Goal: Information Seeking & Learning: Learn about a topic

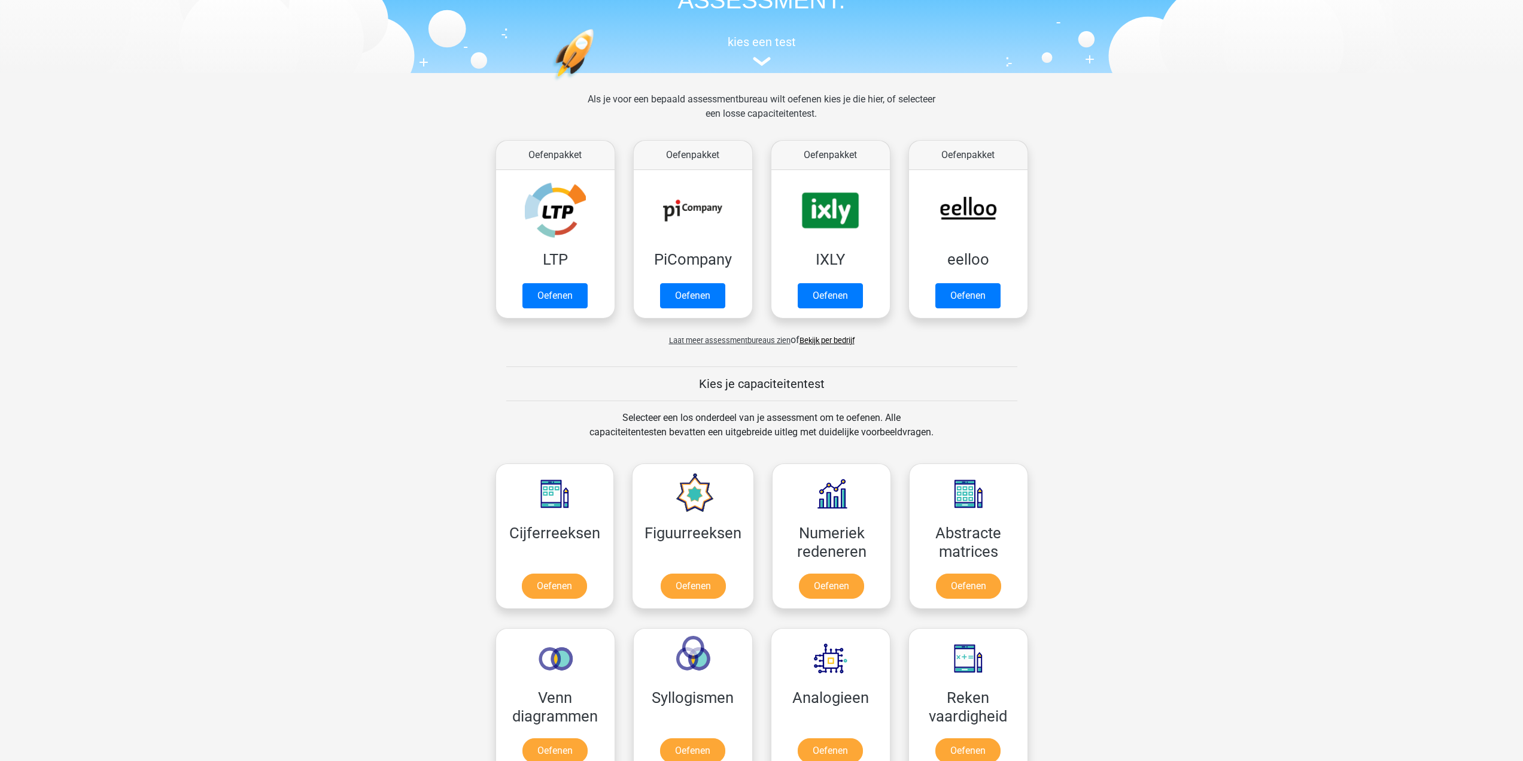
scroll to position [120, 0]
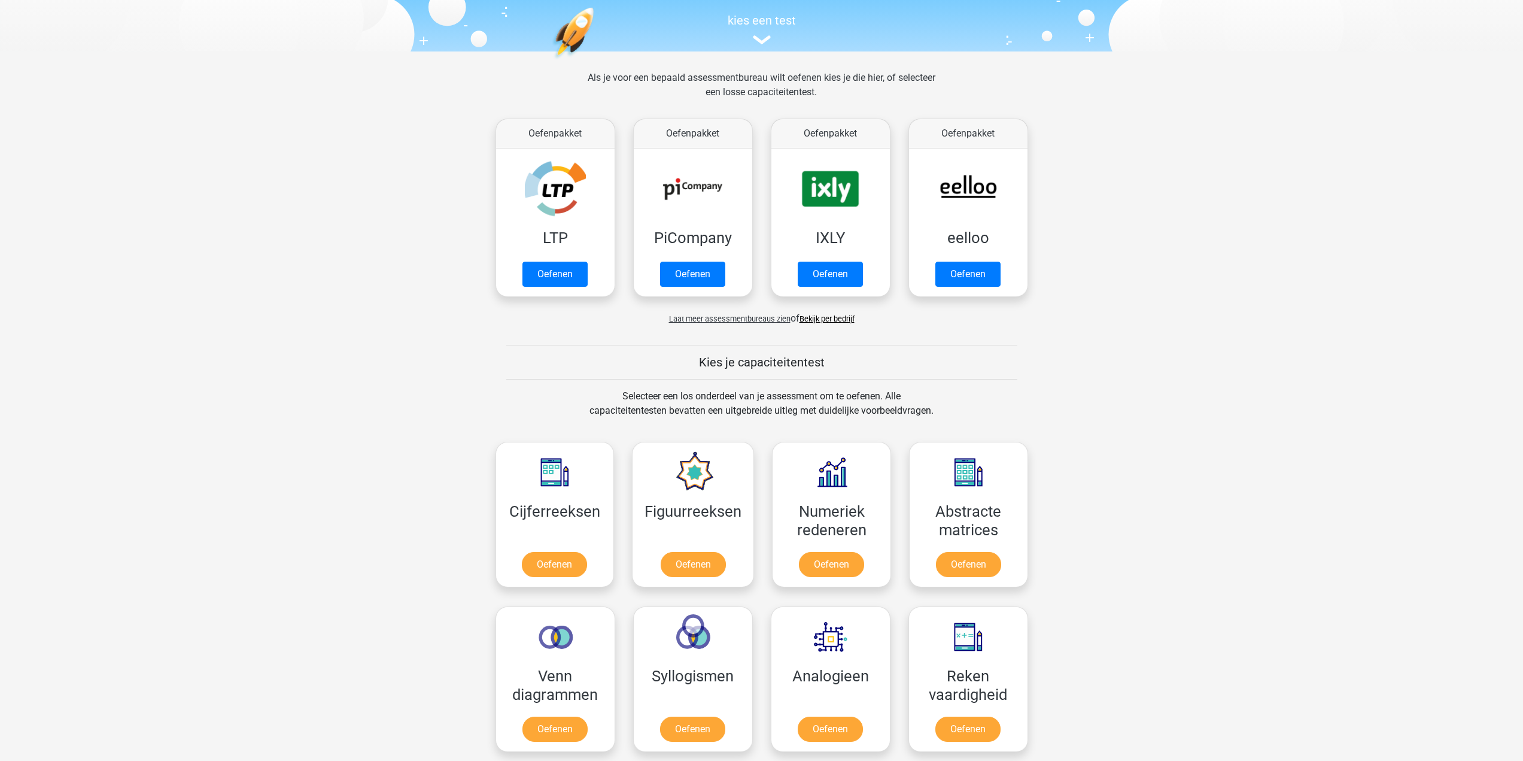
click at [713, 315] on span "Laat meer assessmentbureaus zien" at bounding box center [729, 318] width 121 height 9
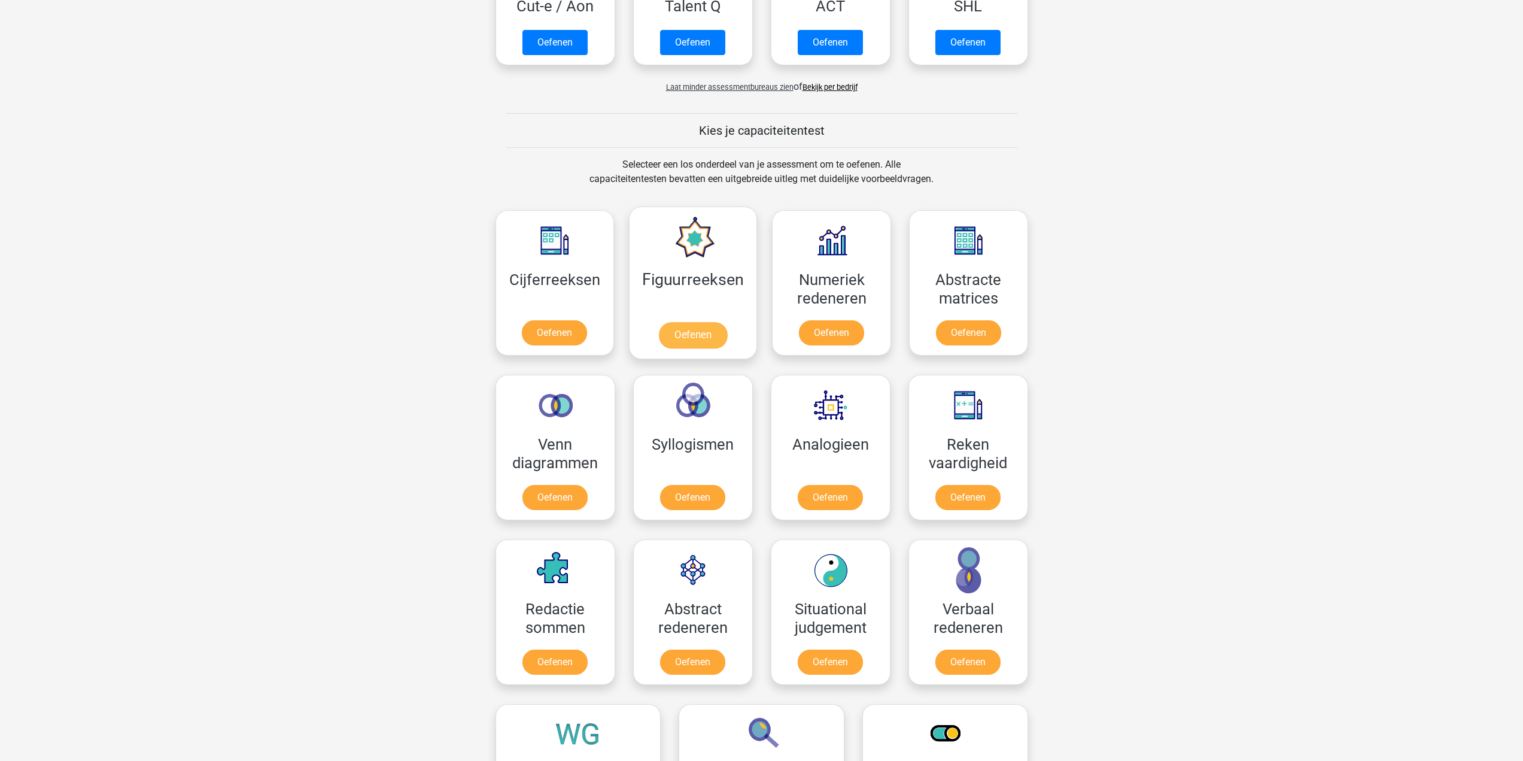
scroll to position [1137, 0]
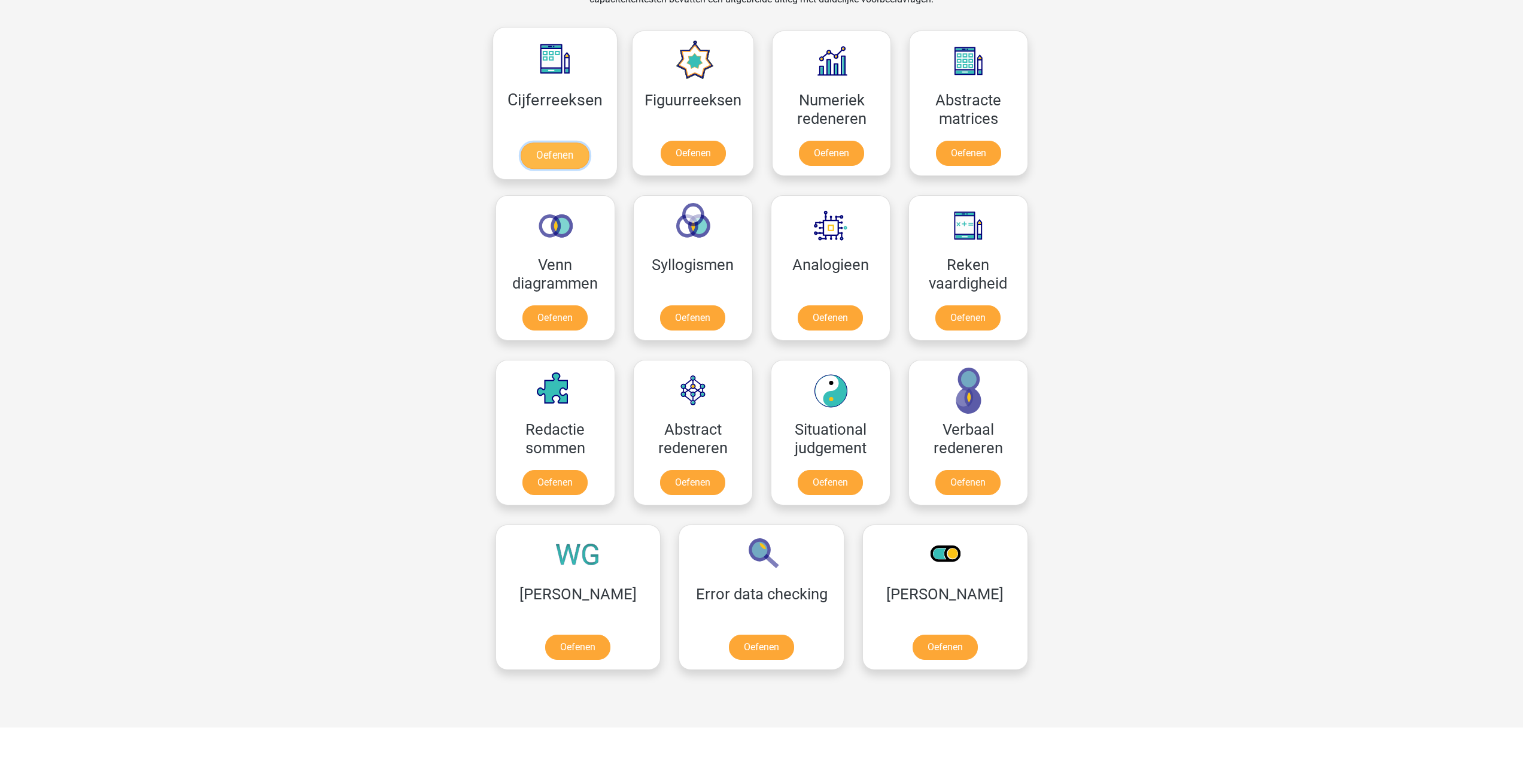
click at [556, 149] on link "Oefenen" at bounding box center [555, 155] width 68 height 26
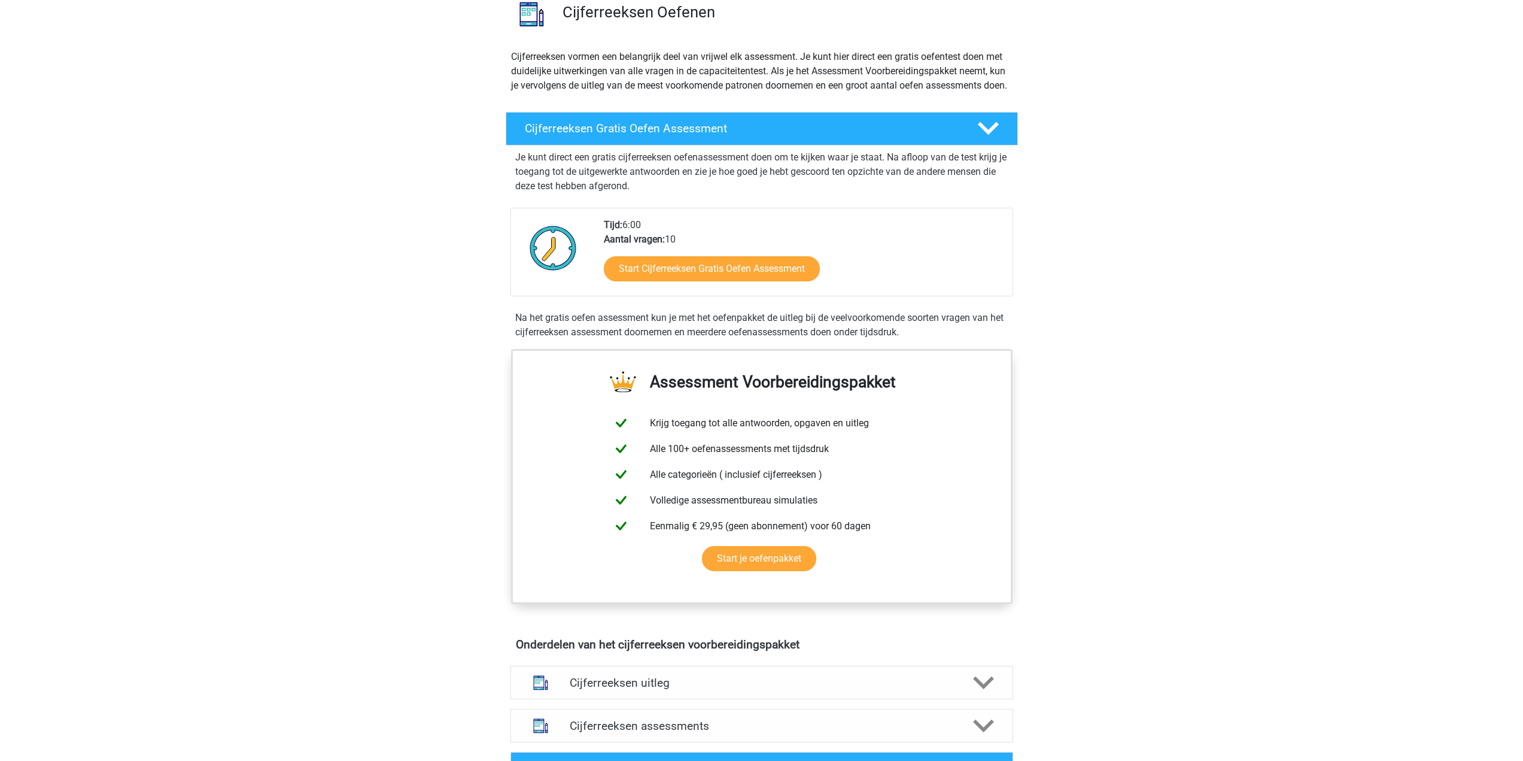
scroll to position [120, 0]
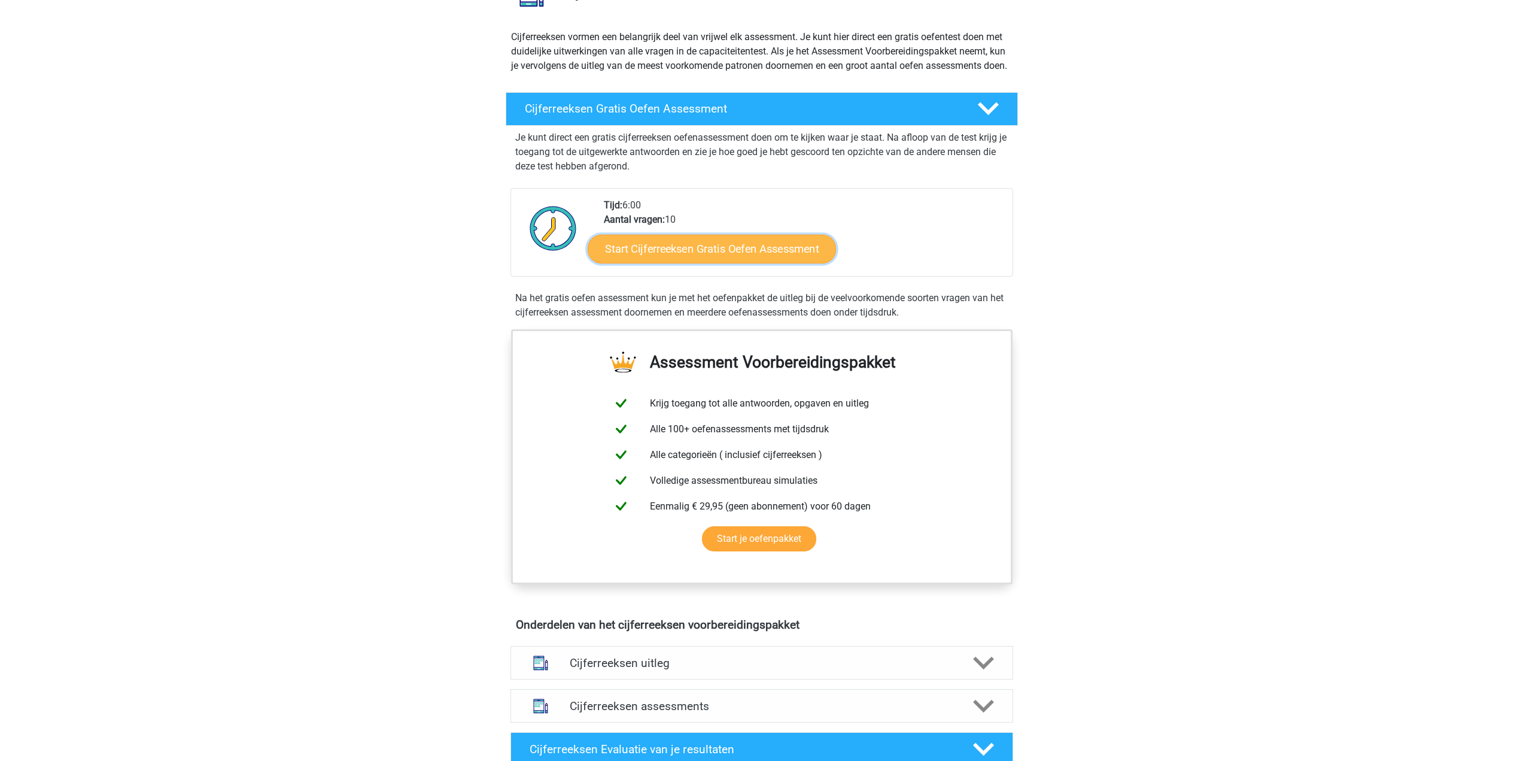
click at [702, 261] on link "Start Cijferreeksen Gratis Oefen Assessment" at bounding box center [712, 248] width 248 height 29
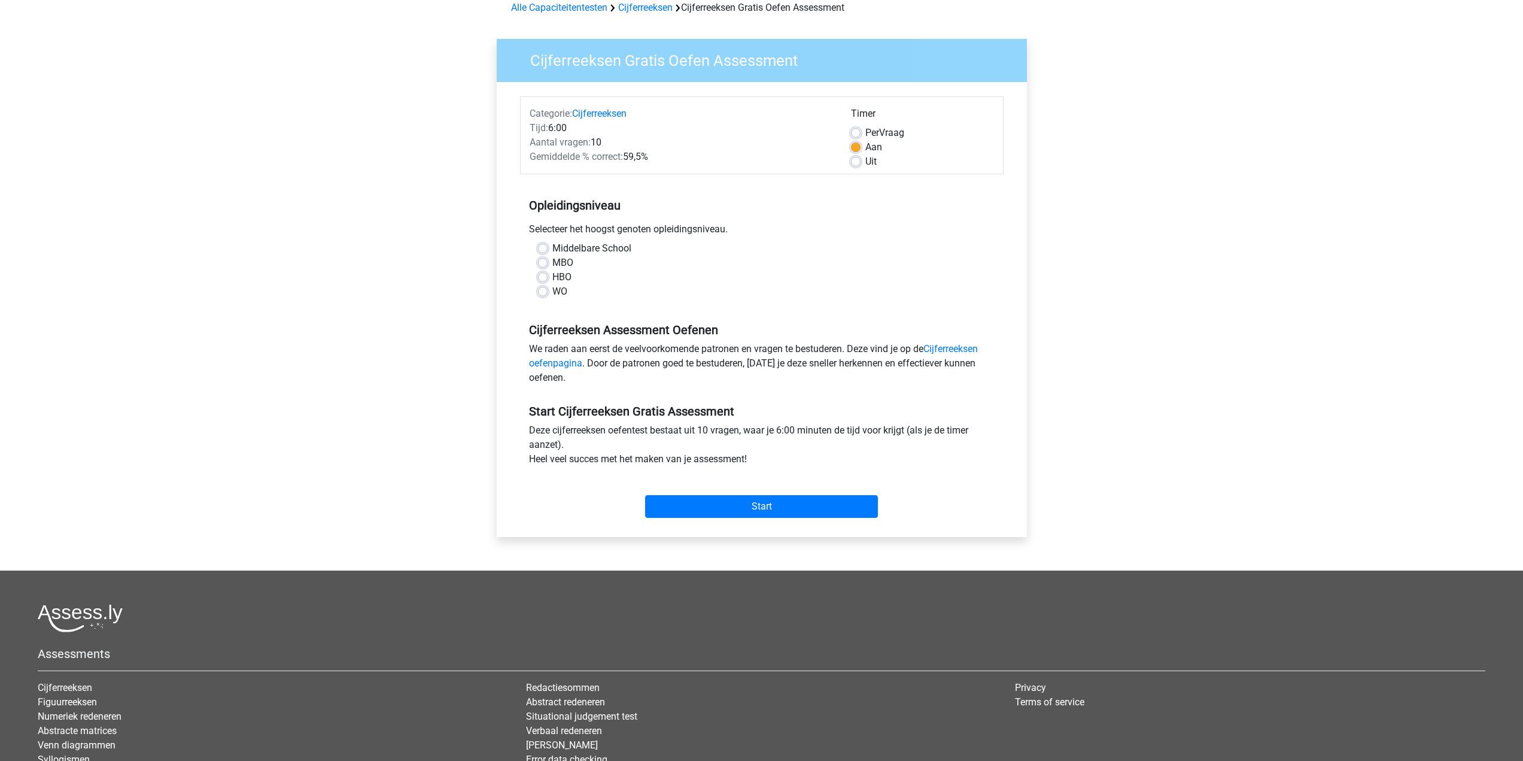
scroll to position [60, 0]
click at [552, 288] on label "WO" at bounding box center [559, 291] width 15 height 14
click at [546, 288] on input "WO" at bounding box center [543, 290] width 10 height 12
radio input "true"
click at [762, 502] on input "Start" at bounding box center [761, 505] width 233 height 23
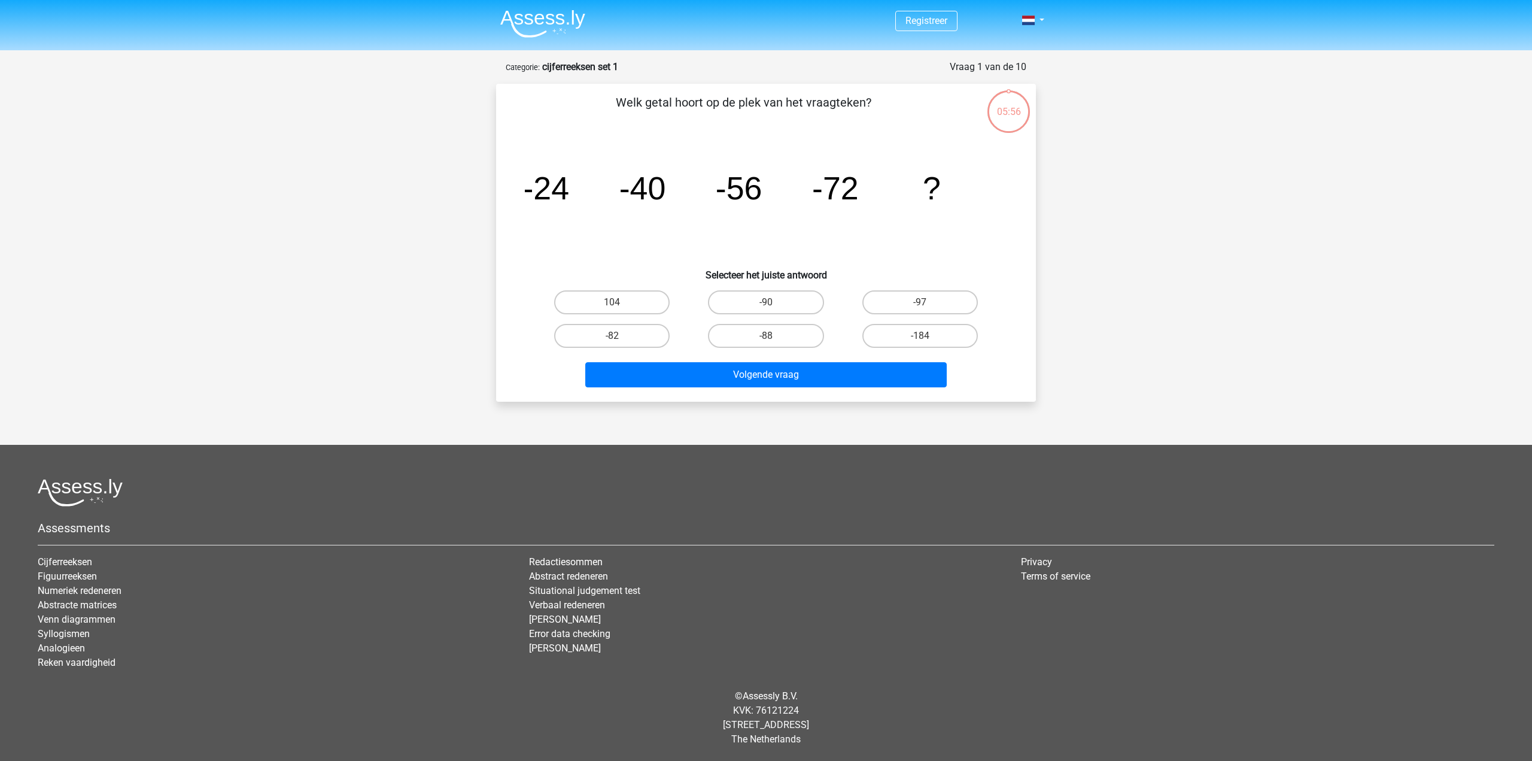
click at [771, 337] on input "-88" at bounding box center [770, 340] width 8 height 8
radio input "true"
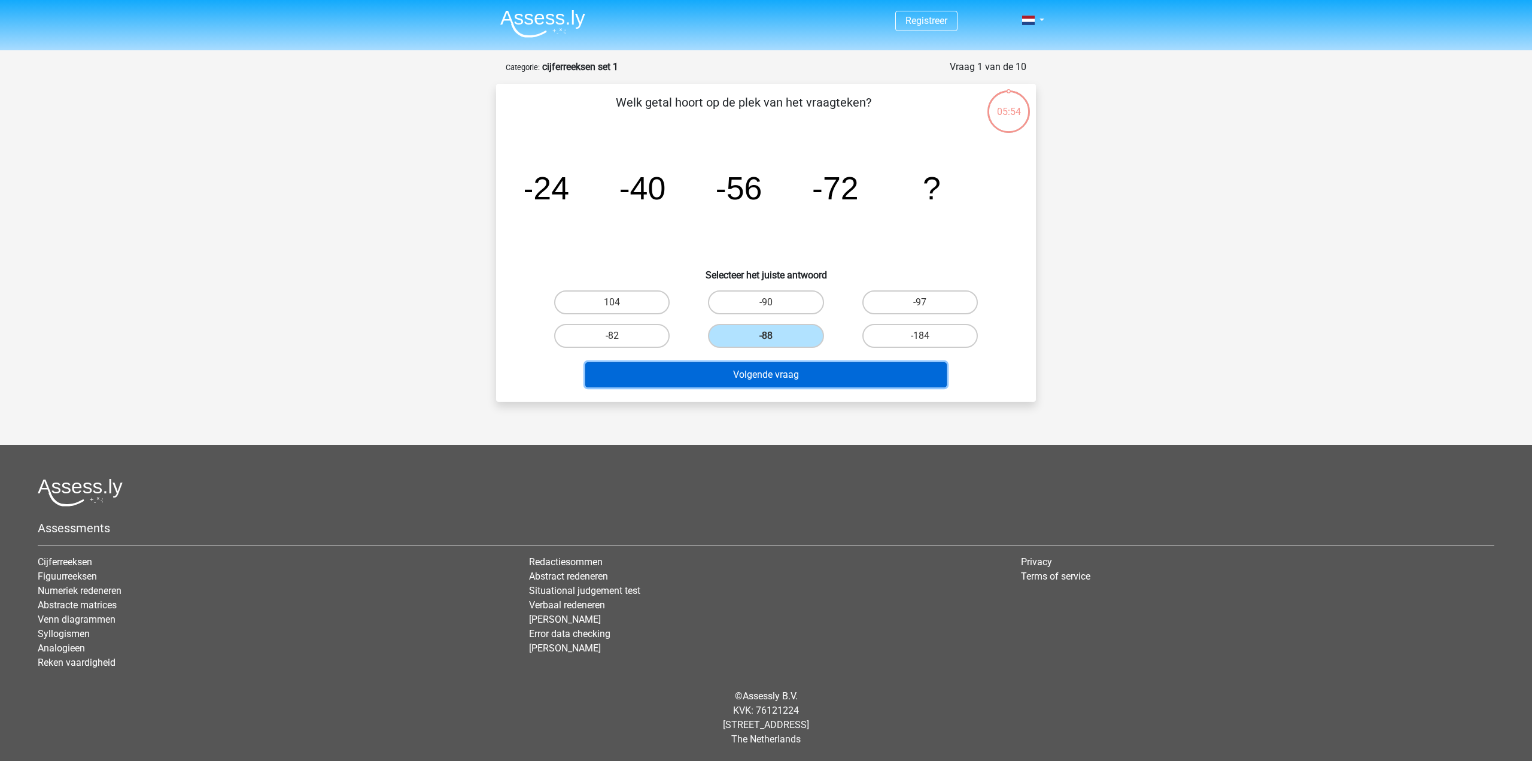
click at [792, 379] on button "Volgende vraag" at bounding box center [766, 374] width 362 height 25
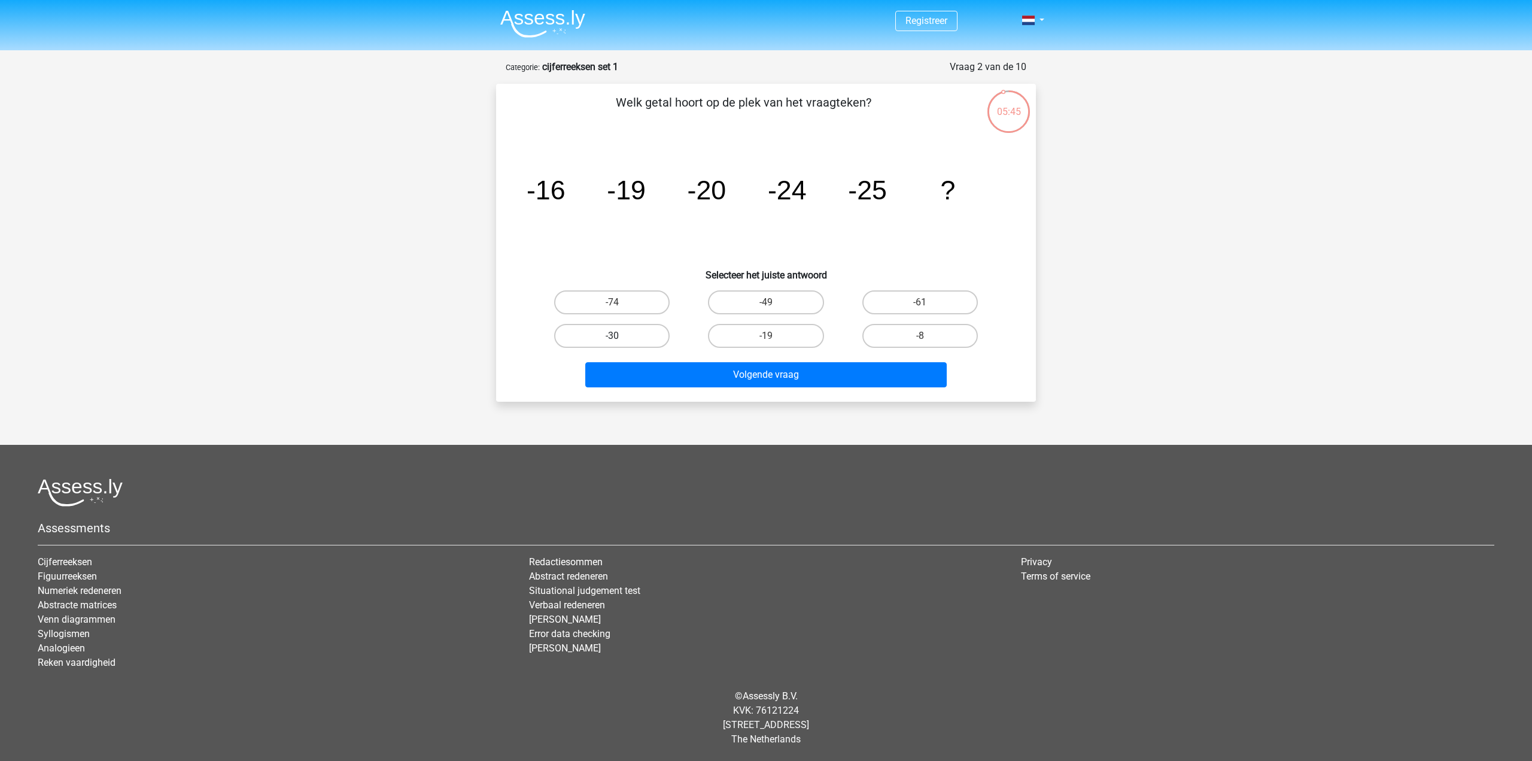
click at [592, 334] on label "-30" at bounding box center [611, 336] width 115 height 24
click at [612, 336] on input "-30" at bounding box center [616, 340] width 8 height 8
radio input "true"
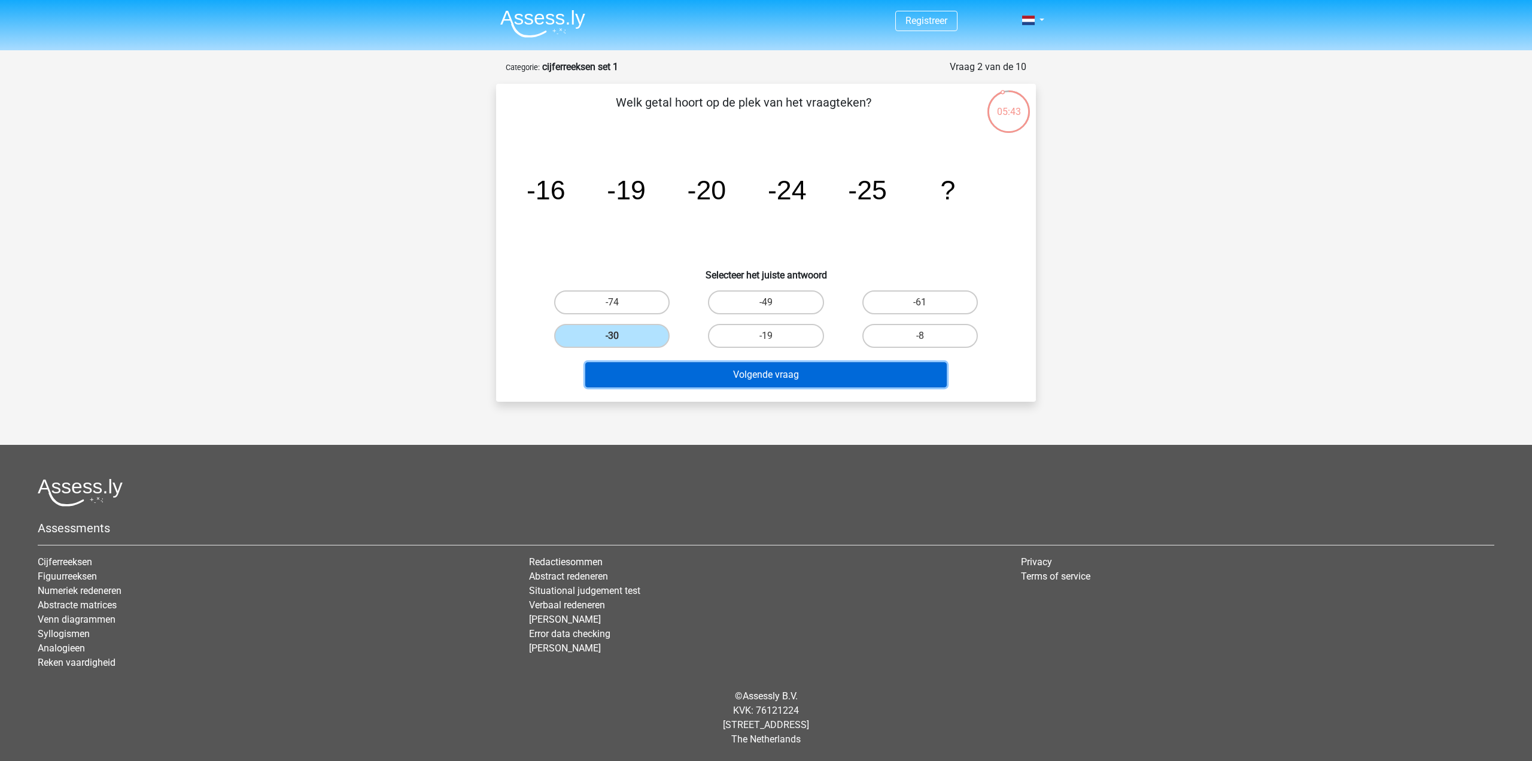
click at [758, 370] on button "Volgende vraag" at bounding box center [766, 374] width 362 height 25
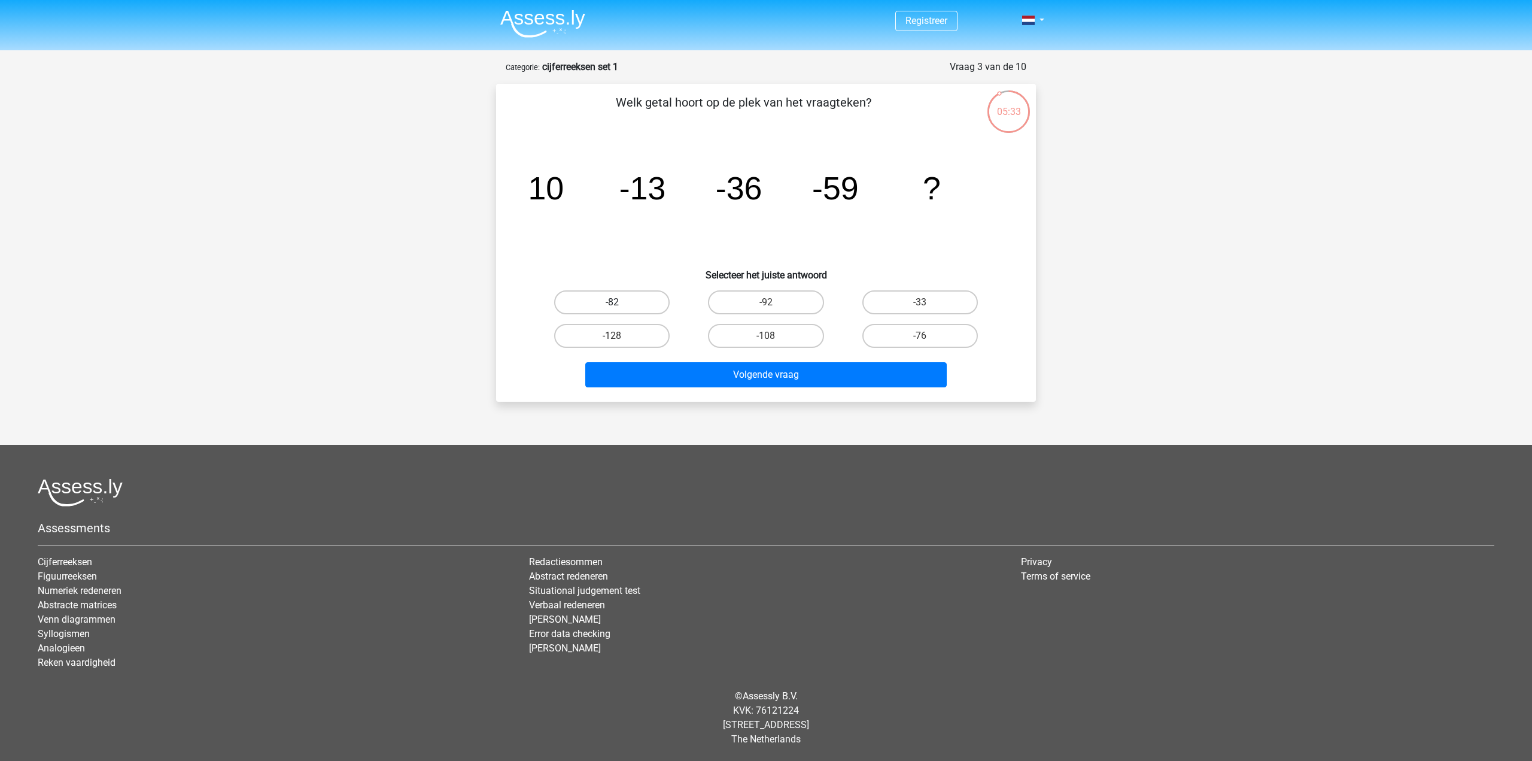
click at [593, 299] on label "-82" at bounding box center [611, 302] width 115 height 24
click at [612, 302] on input "-82" at bounding box center [616, 306] width 8 height 8
radio input "true"
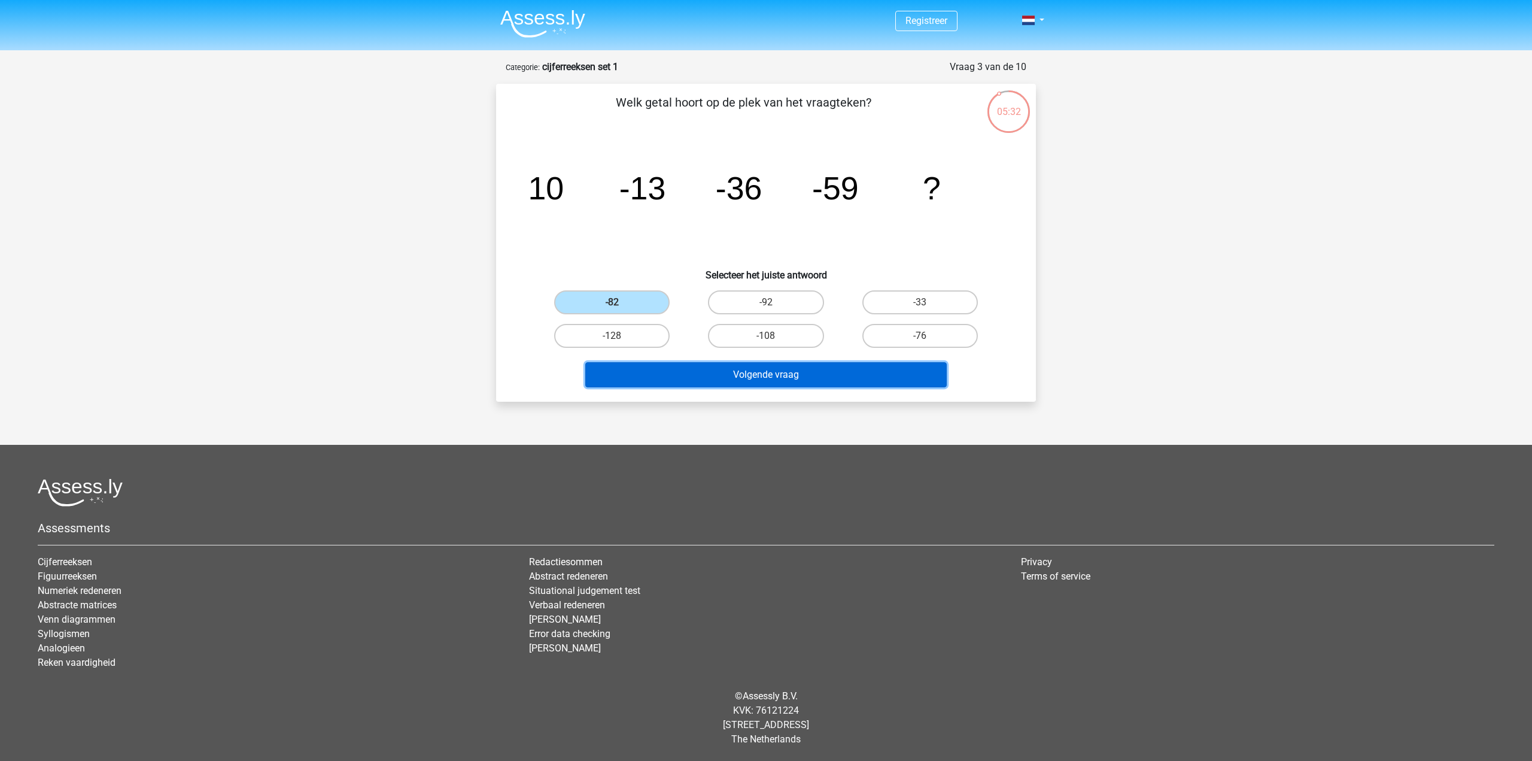
click at [738, 373] on button "Volgende vraag" at bounding box center [766, 374] width 362 height 25
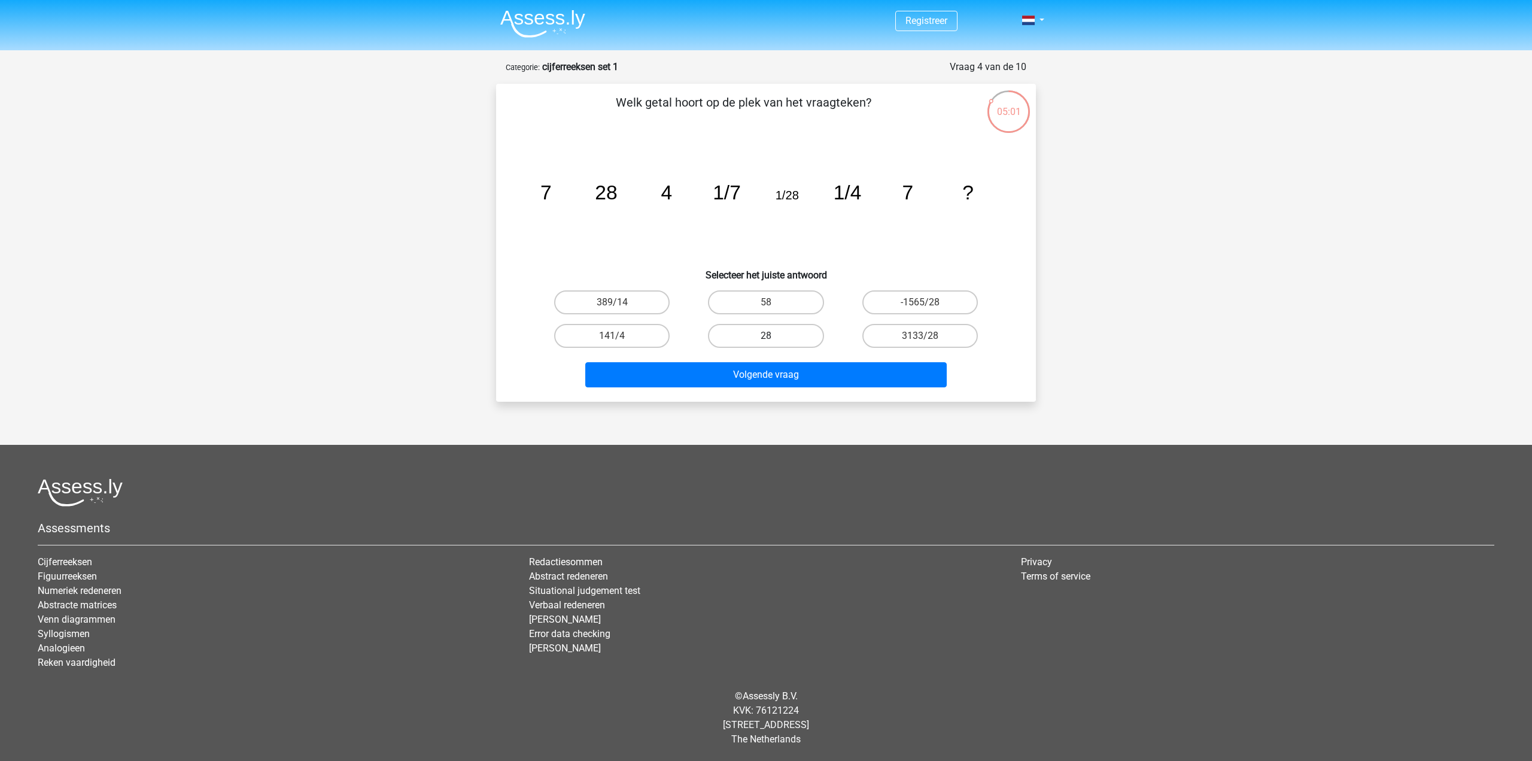
click at [799, 336] on label "28" at bounding box center [765, 336] width 115 height 24
click at [774, 336] on input "28" at bounding box center [770, 340] width 8 height 8
radio input "true"
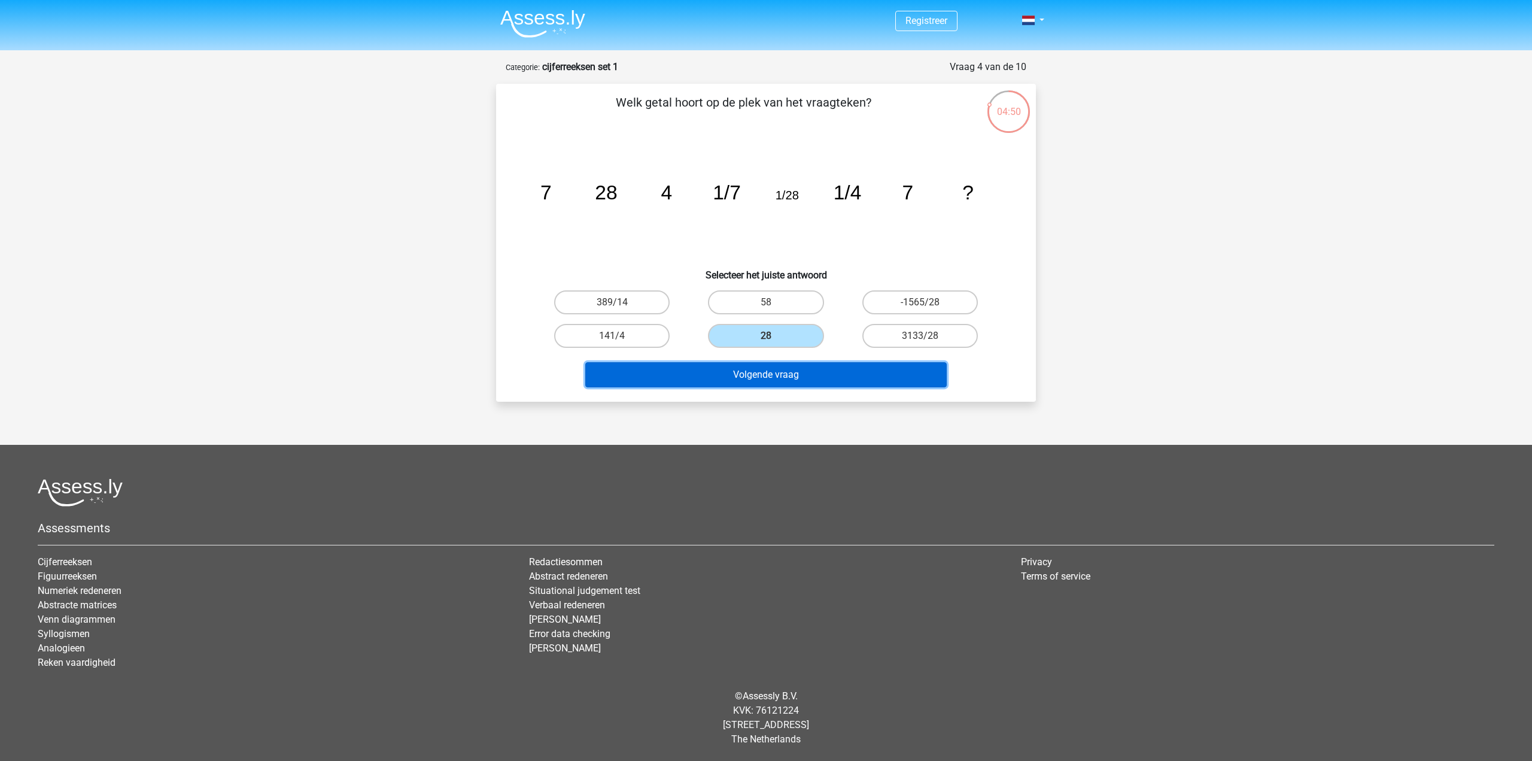
drag, startPoint x: 811, startPoint y: 381, endPoint x: 1094, endPoint y: 374, distance: 283.1
click at [1094, 385] on div "Registreer Nederlands English" at bounding box center [766, 373] width 1532 height 746
click at [775, 300] on label "58" at bounding box center [765, 302] width 115 height 24
click at [774, 302] on input "58" at bounding box center [770, 306] width 8 height 8
radio input "true"
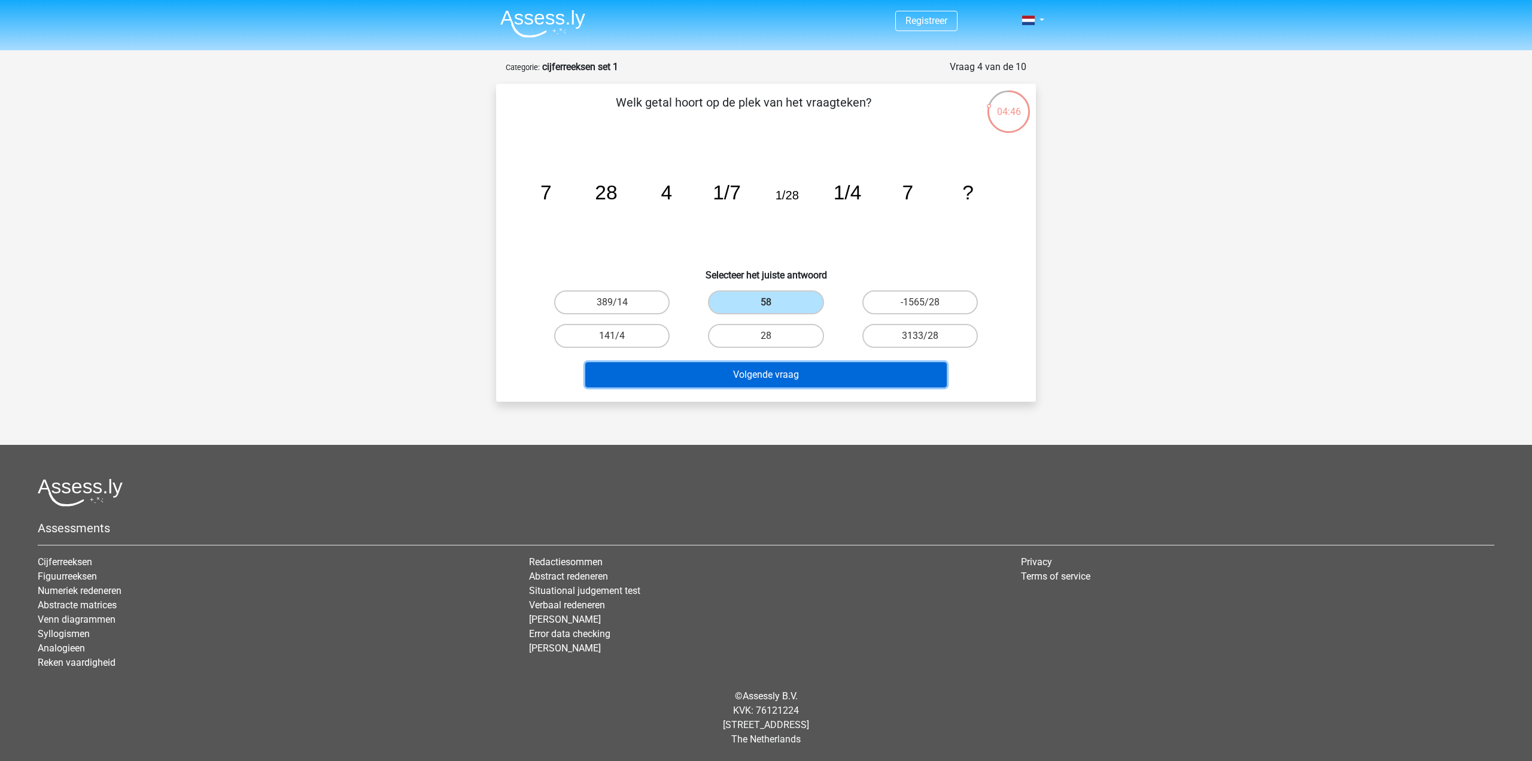
click at [814, 377] on button "Volgende vraag" at bounding box center [766, 374] width 362 height 25
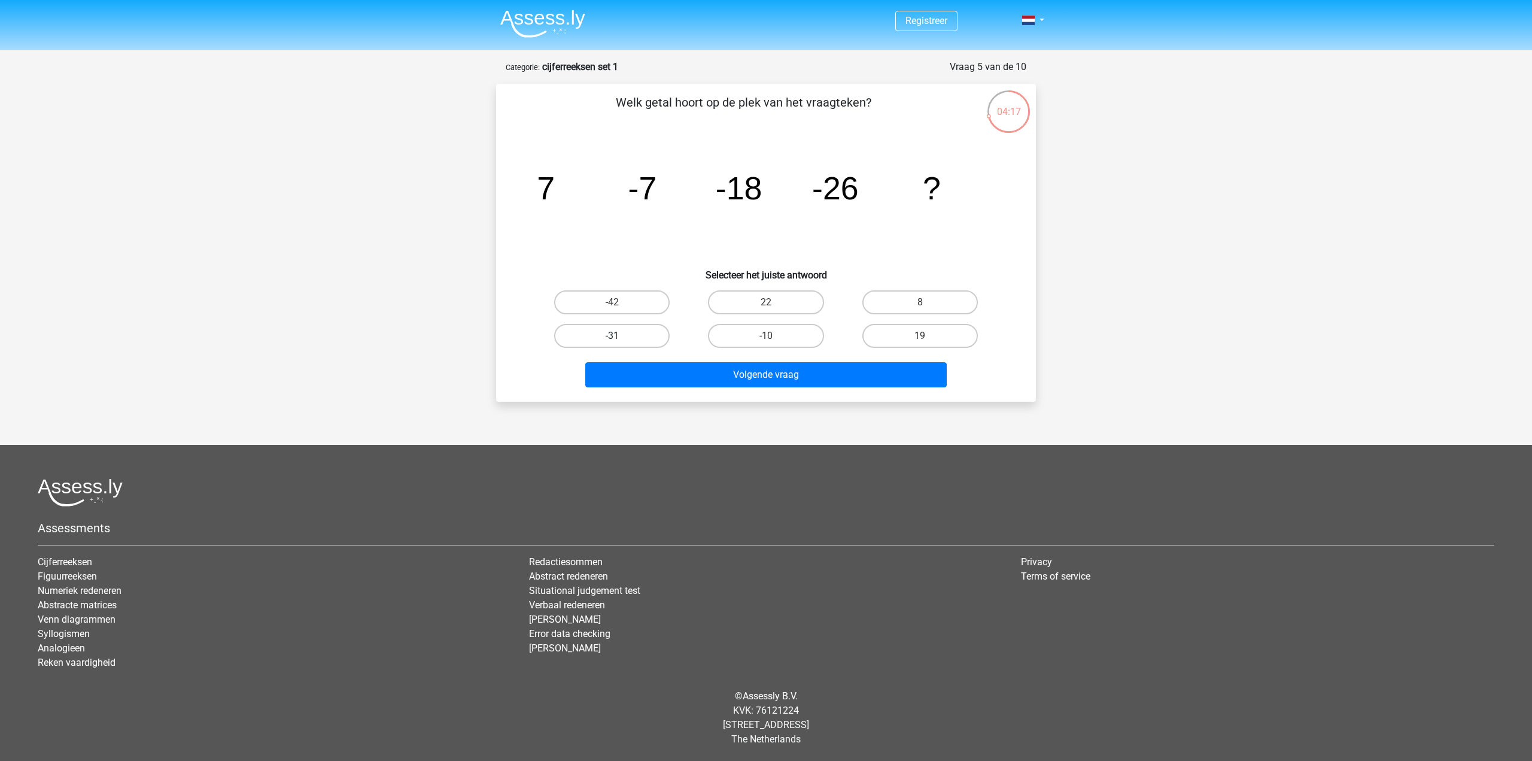
click at [640, 331] on label "-31" at bounding box center [611, 336] width 115 height 24
click at [620, 336] on input "-31" at bounding box center [616, 340] width 8 height 8
radio input "true"
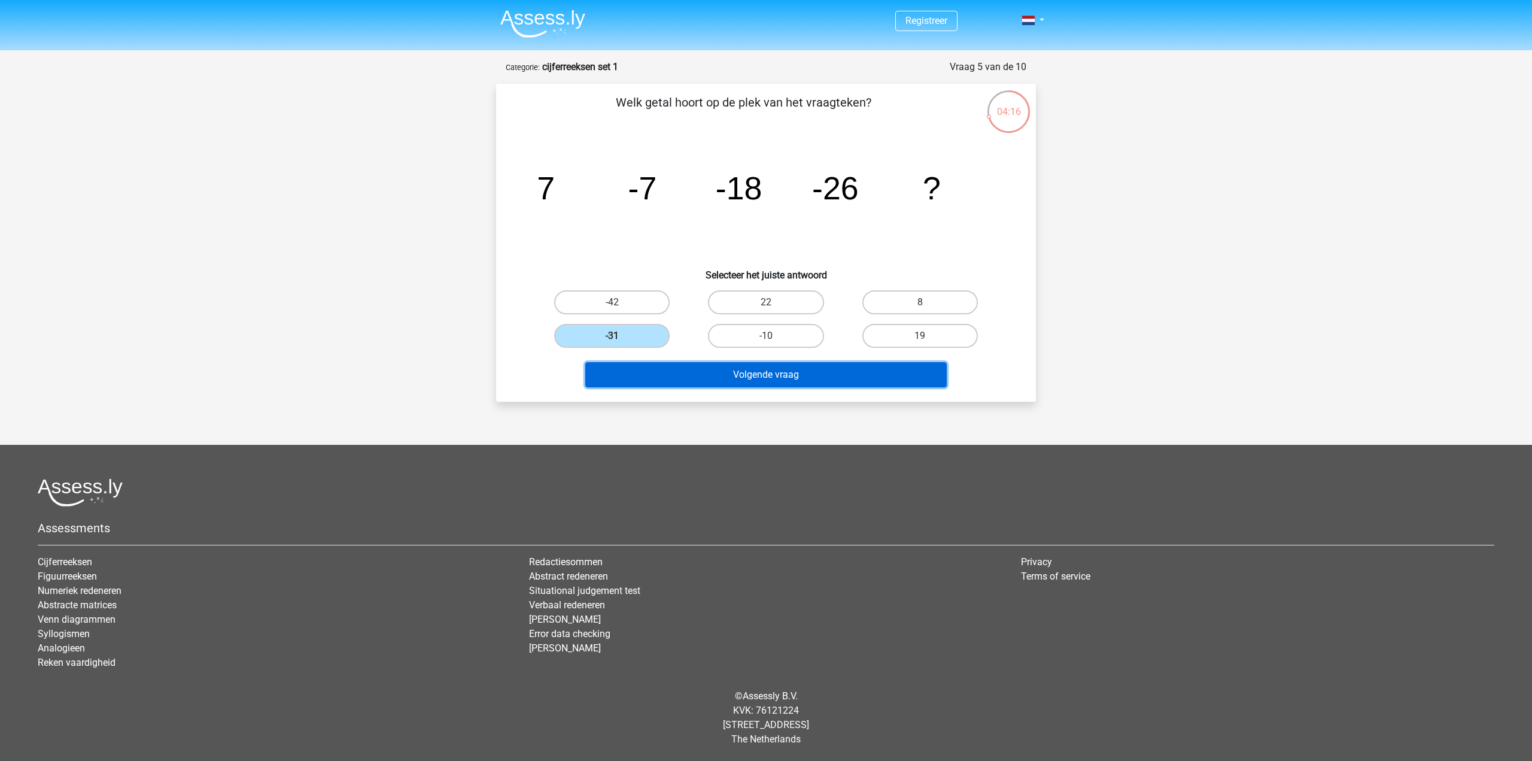
click at [768, 376] on button "Volgende vraag" at bounding box center [766, 374] width 362 height 25
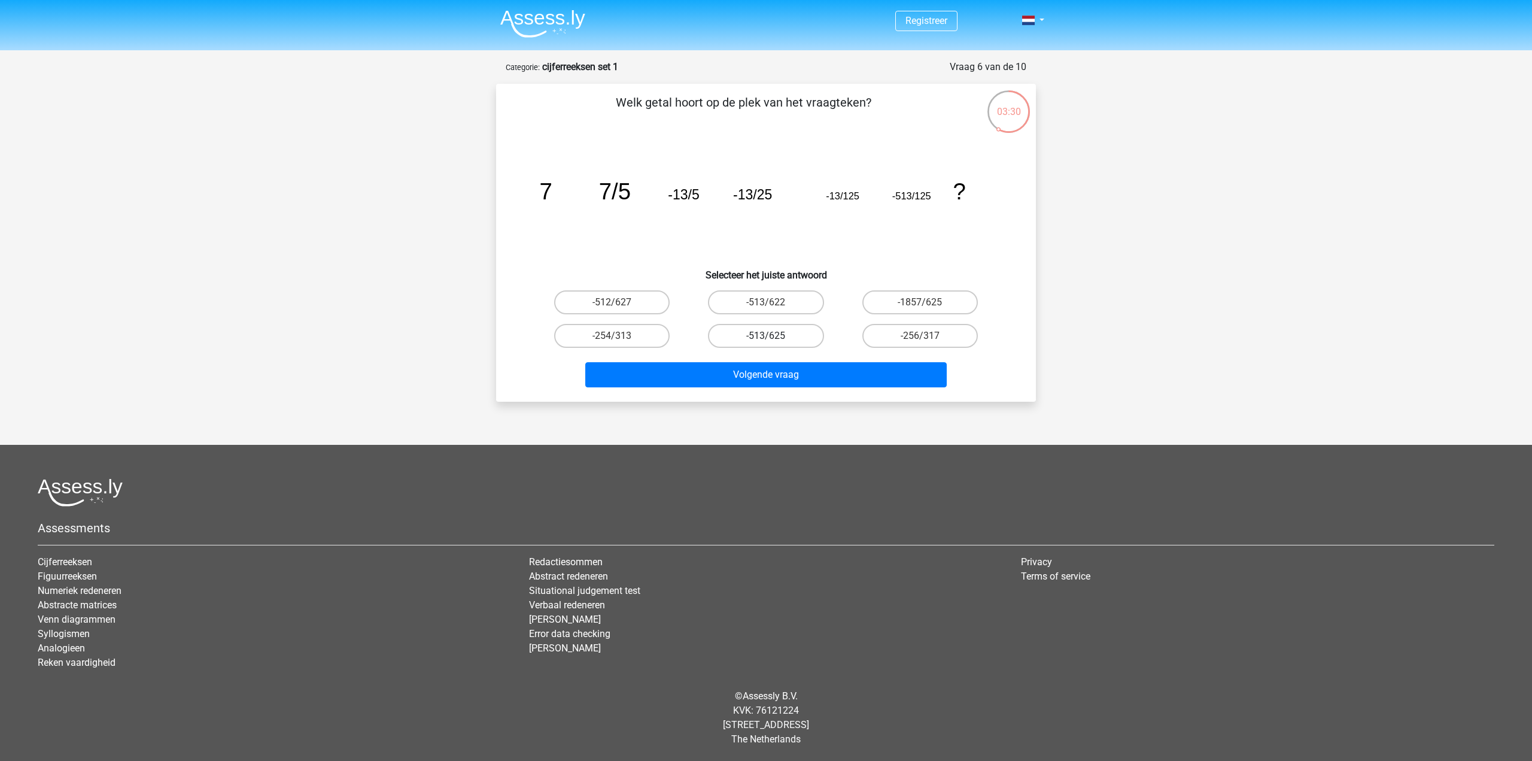
click at [772, 334] on label "-513/625" at bounding box center [765, 336] width 115 height 24
click at [772, 336] on input "-513/625" at bounding box center [770, 340] width 8 height 8
radio input "true"
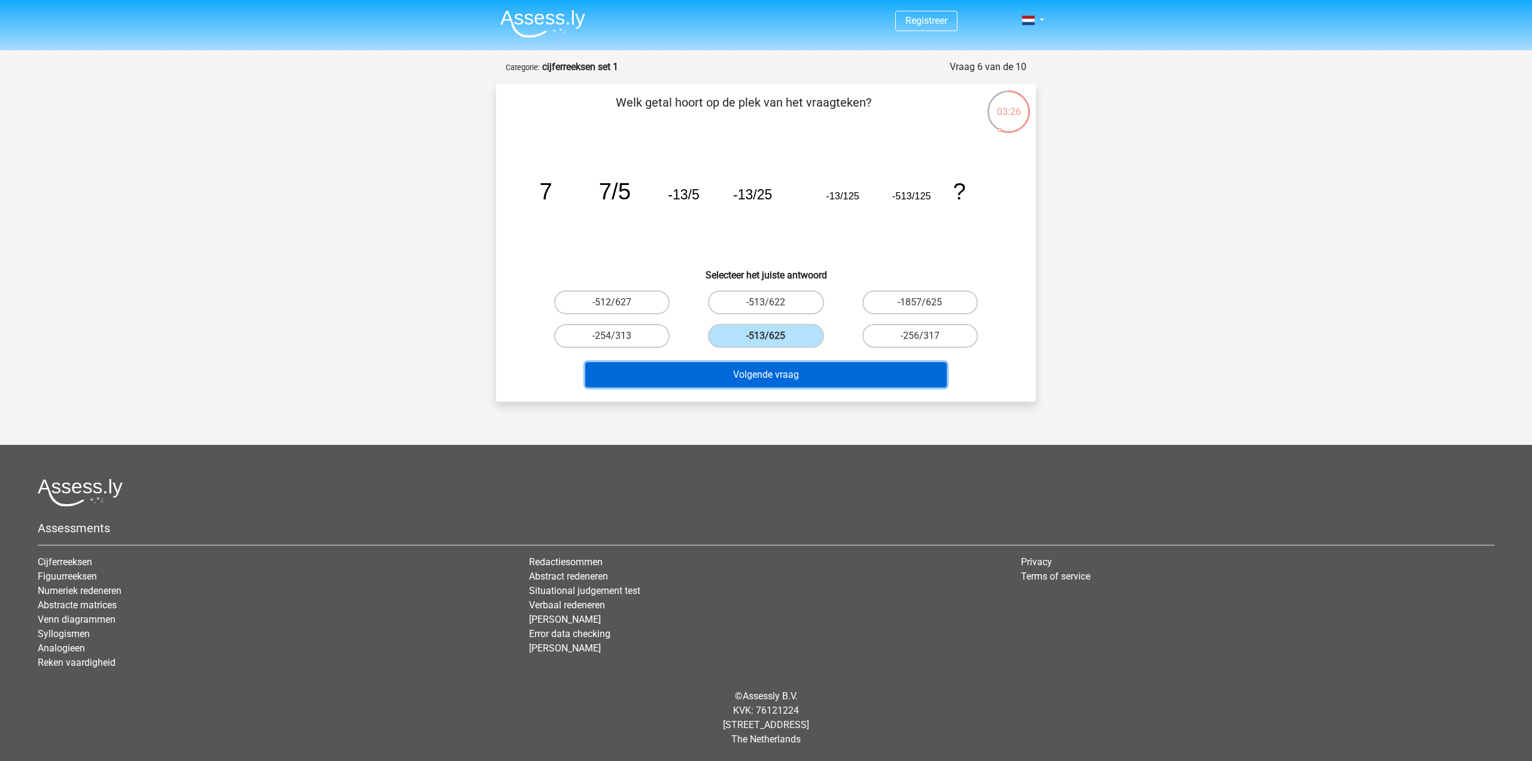
click at [787, 375] on button "Volgende vraag" at bounding box center [766, 374] width 362 height 25
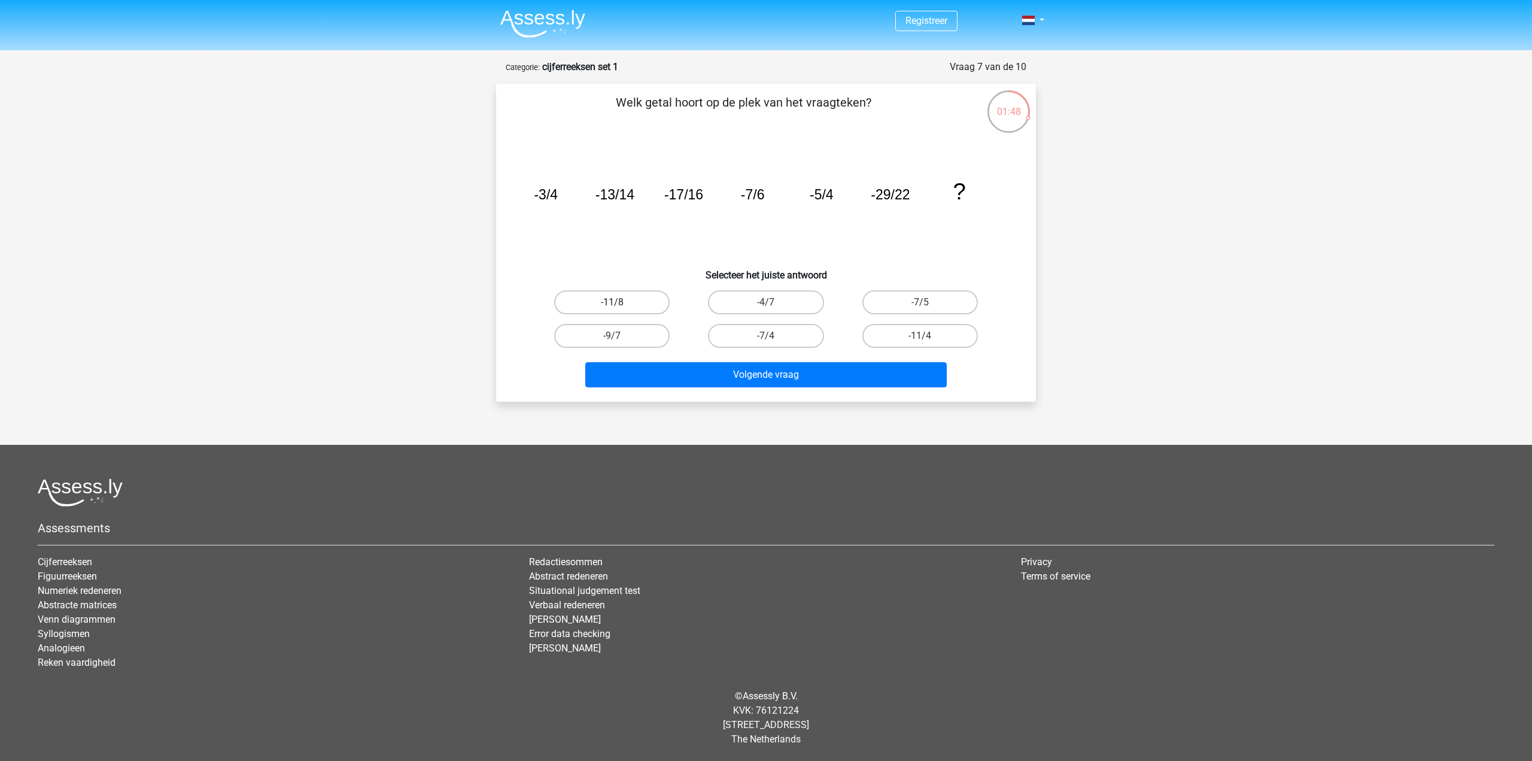
click at [635, 308] on label "-11/8" at bounding box center [611, 302] width 115 height 24
click at [620, 308] on input "-11/8" at bounding box center [616, 306] width 8 height 8
radio input "true"
click at [892, 343] on label "-11/4" at bounding box center [919, 336] width 115 height 24
click at [920, 343] on input "-11/4" at bounding box center [924, 340] width 8 height 8
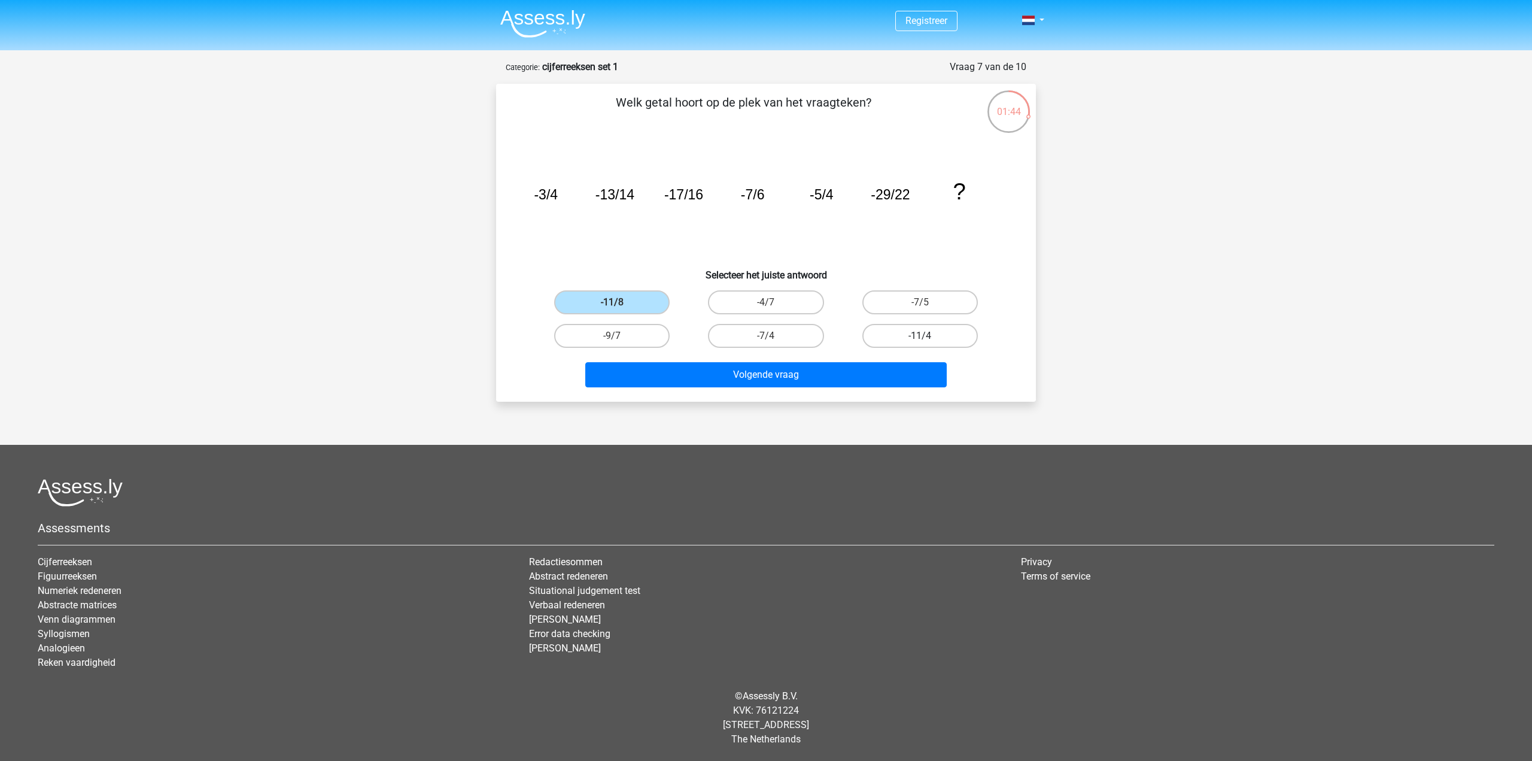
radio input "true"
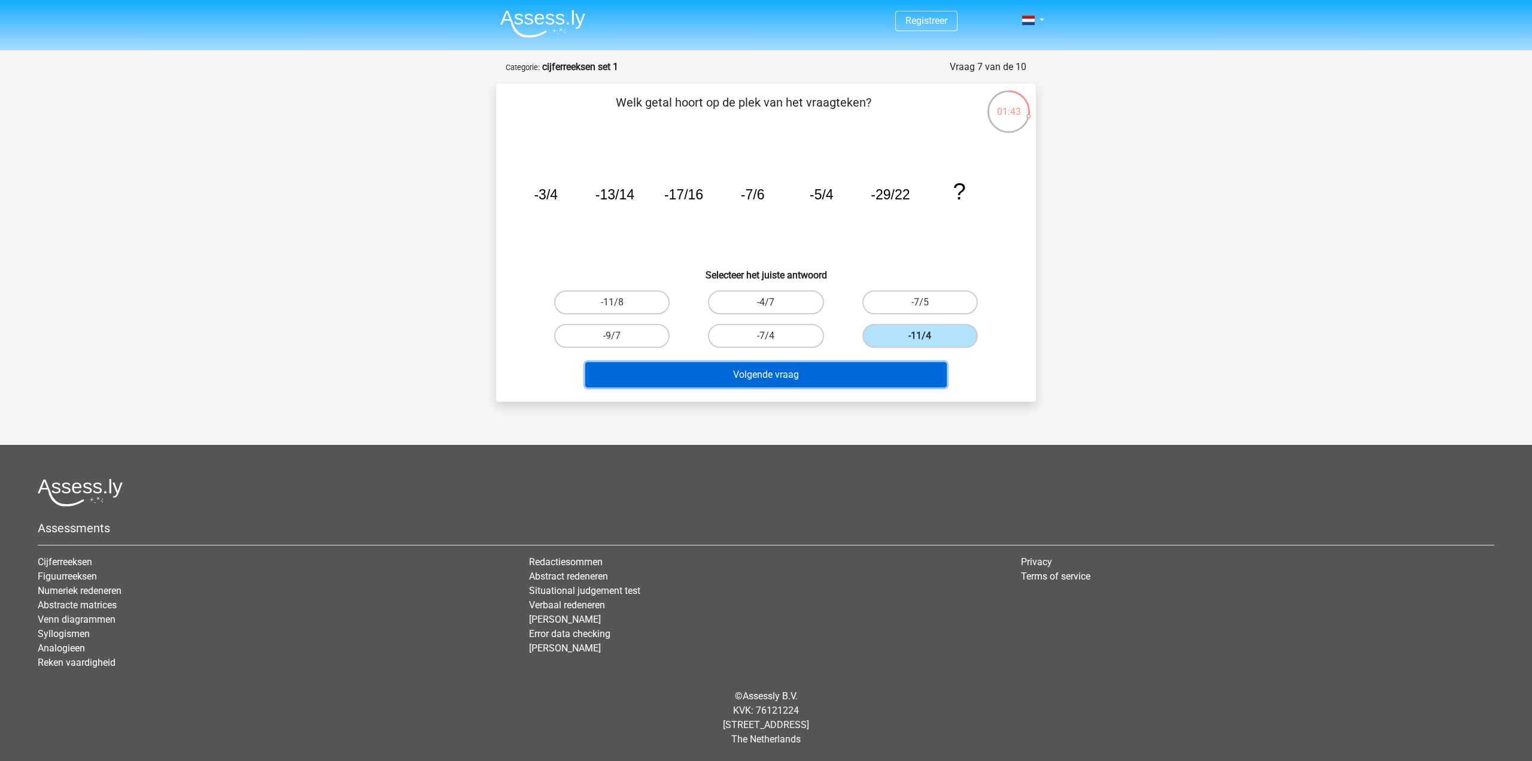
click at [861, 381] on button "Volgende vraag" at bounding box center [766, 374] width 362 height 25
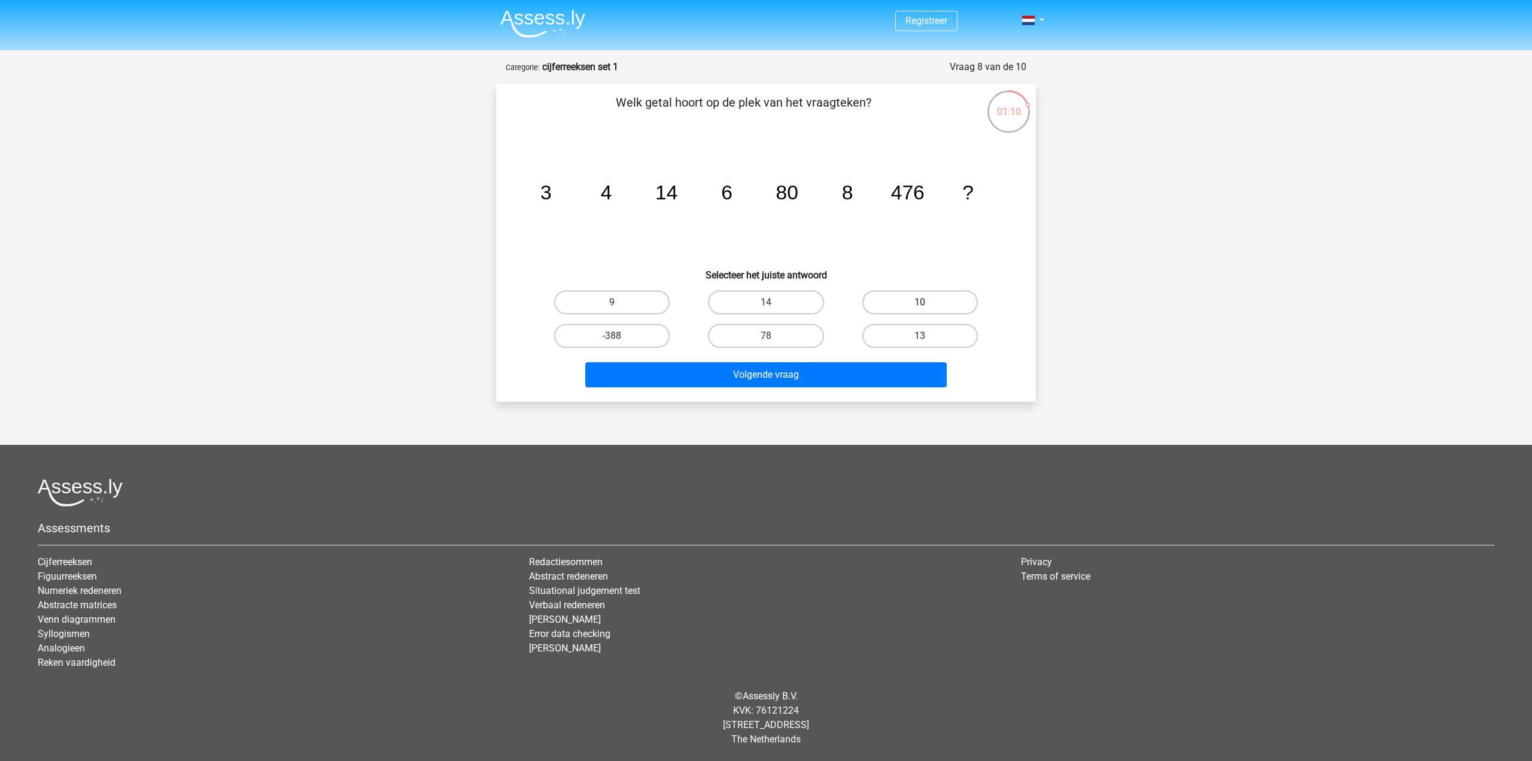
click at [937, 302] on label "10" at bounding box center [919, 302] width 115 height 24
click at [927, 302] on input "10" at bounding box center [924, 306] width 8 height 8
radio input "true"
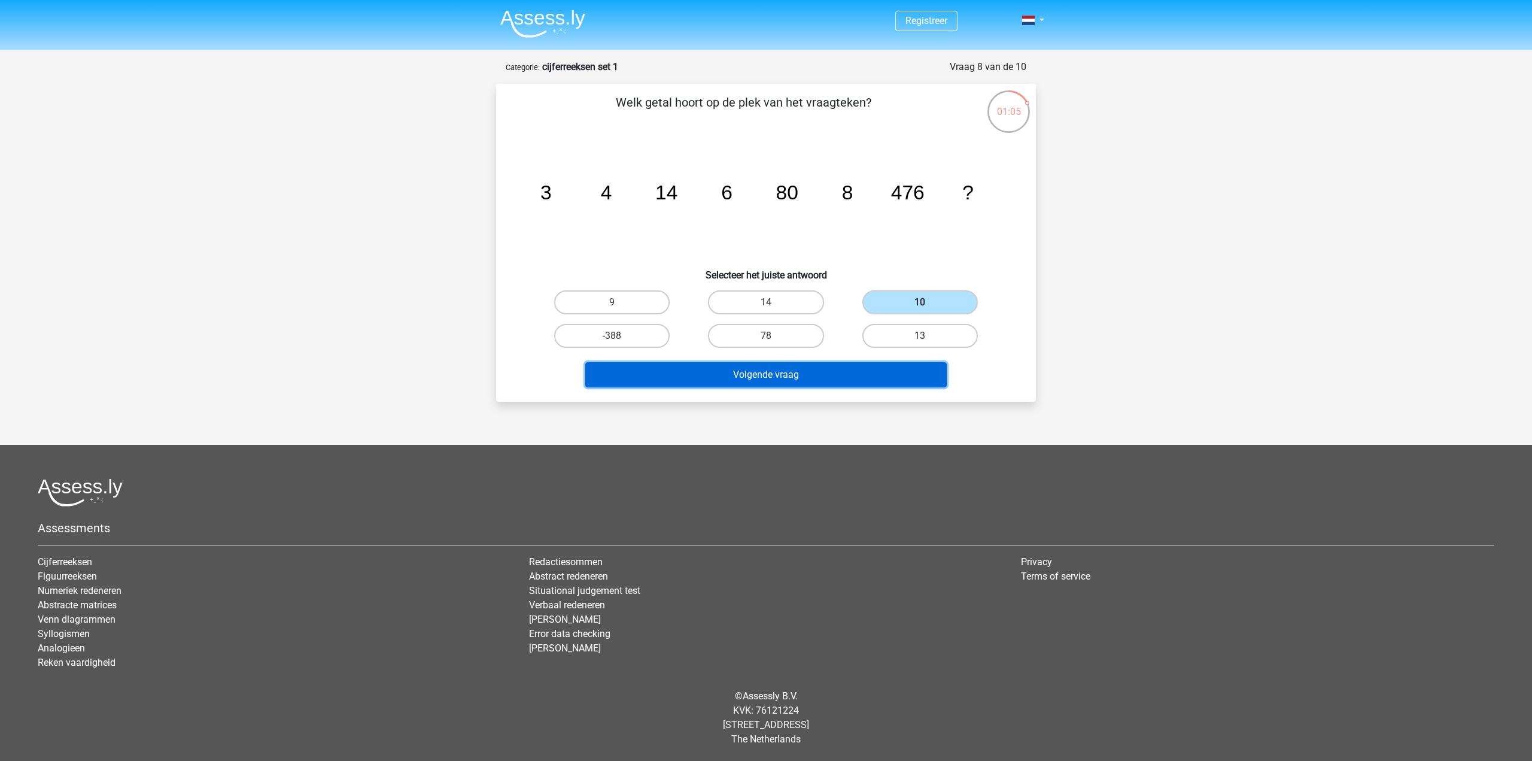
click at [819, 372] on button "Volgende vraag" at bounding box center [766, 374] width 362 height 25
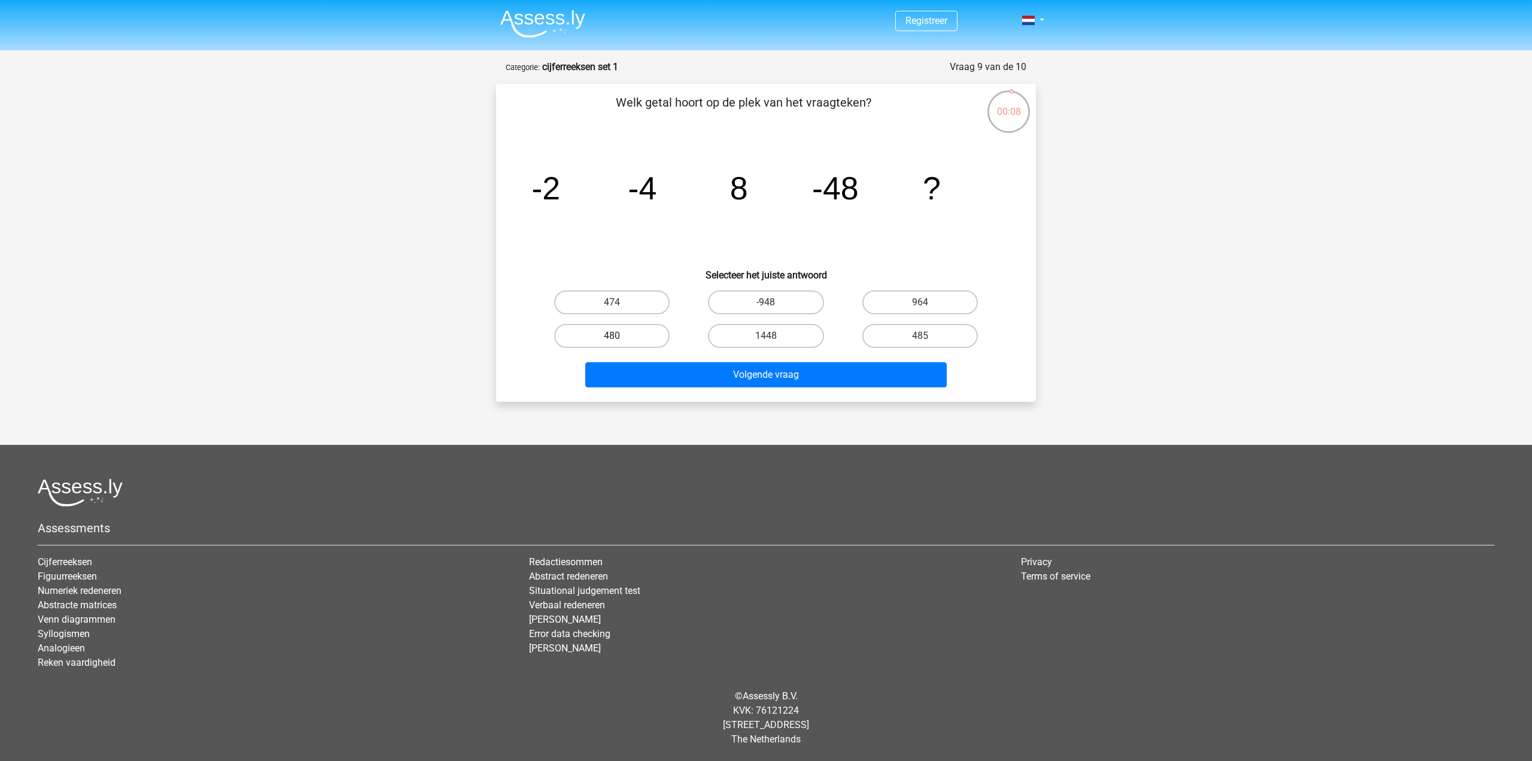
click at [618, 333] on label "480" at bounding box center [611, 336] width 115 height 24
click at [618, 336] on input "480" at bounding box center [616, 340] width 8 height 8
radio input "true"
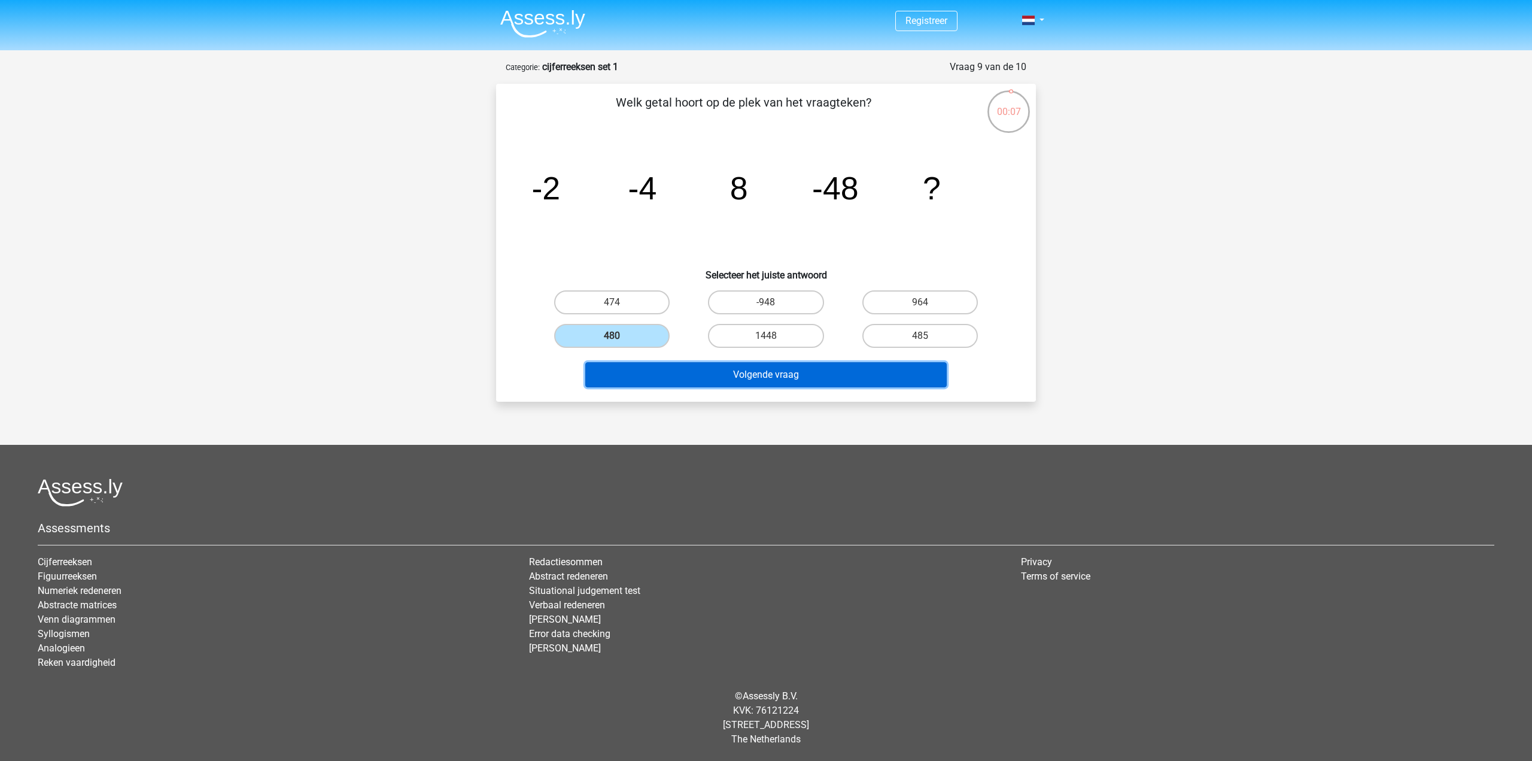
click at [743, 375] on button "Volgende vraag" at bounding box center [766, 374] width 362 height 25
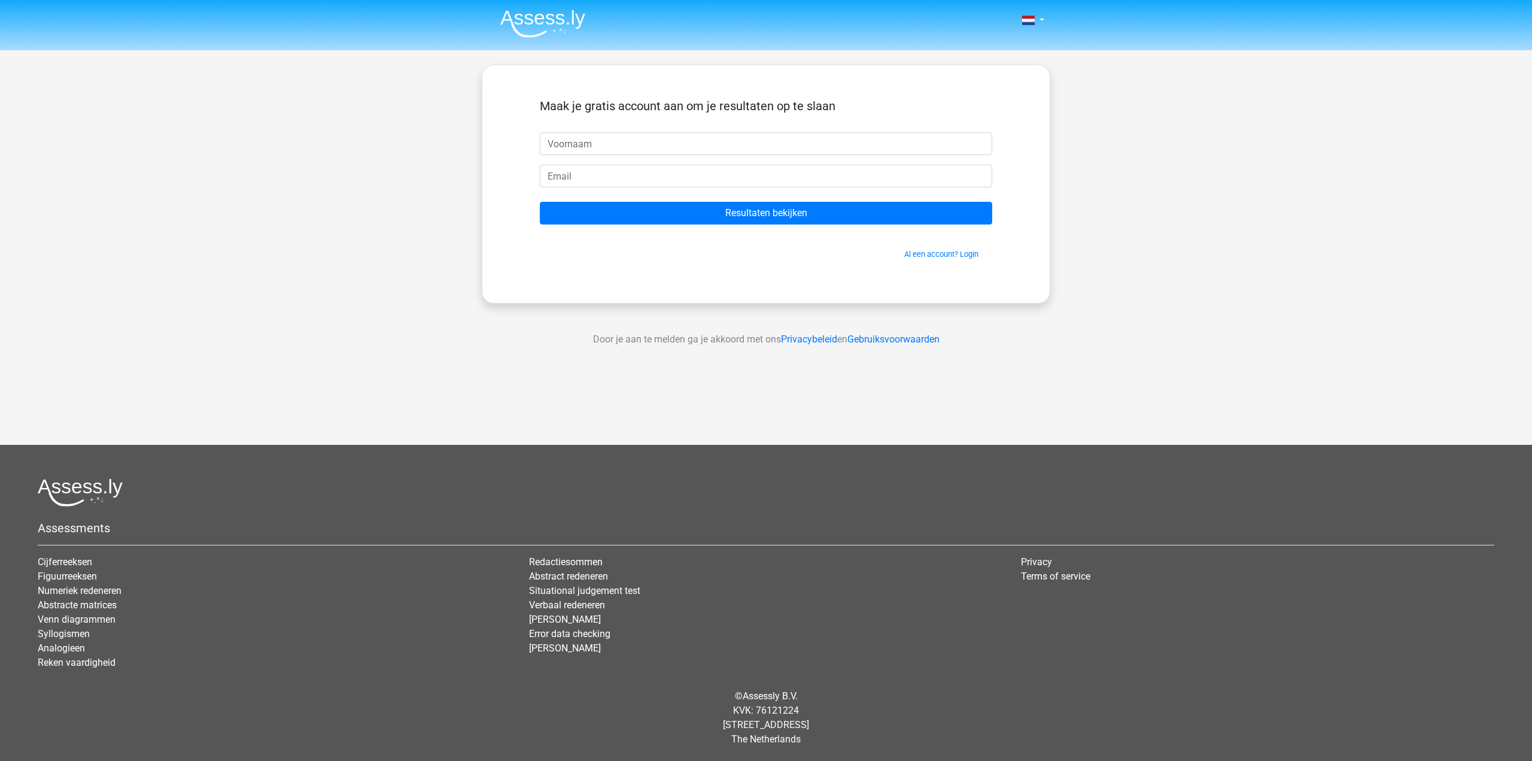
click at [535, 19] on img at bounding box center [542, 24] width 85 height 28
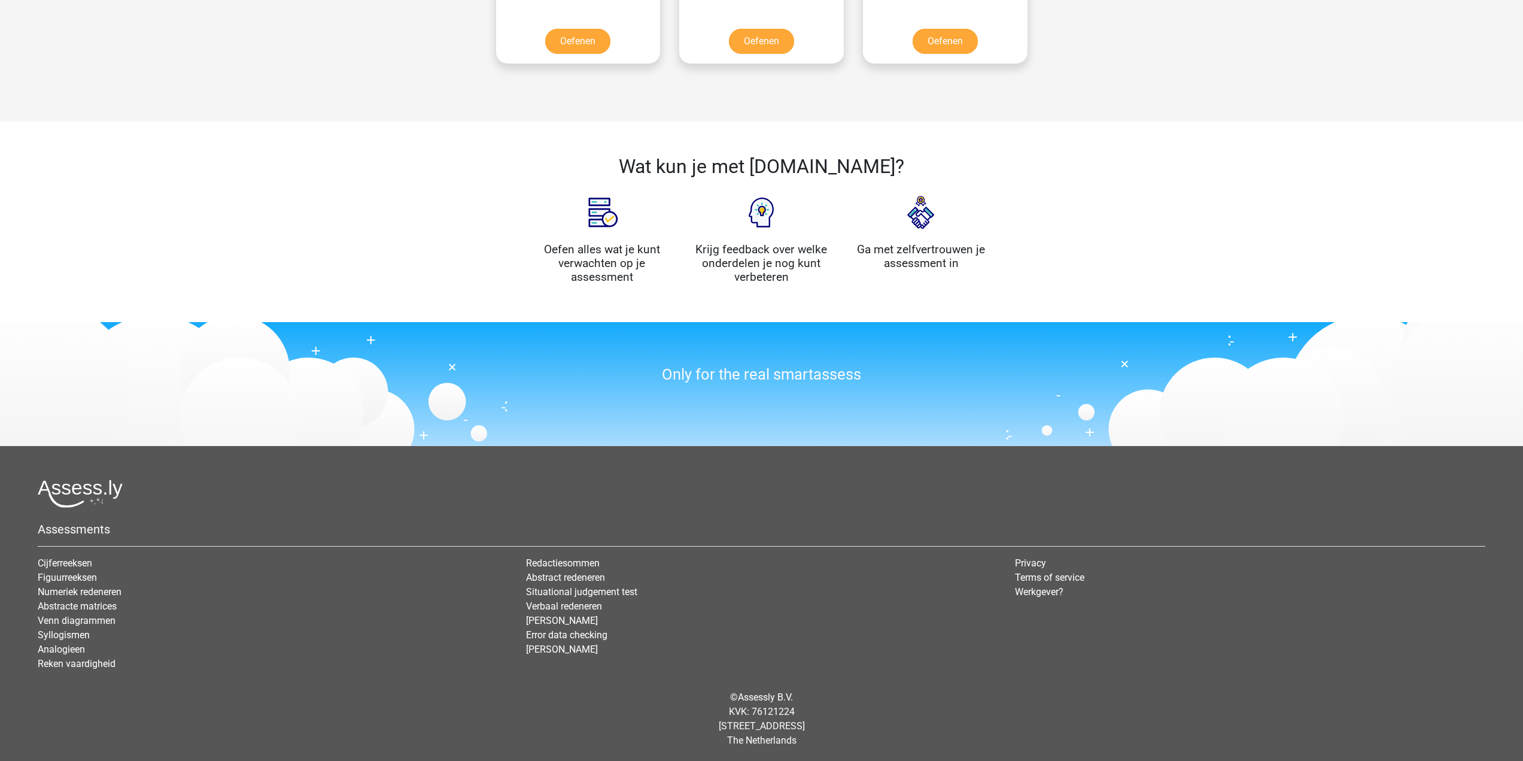
scroll to position [1138, 0]
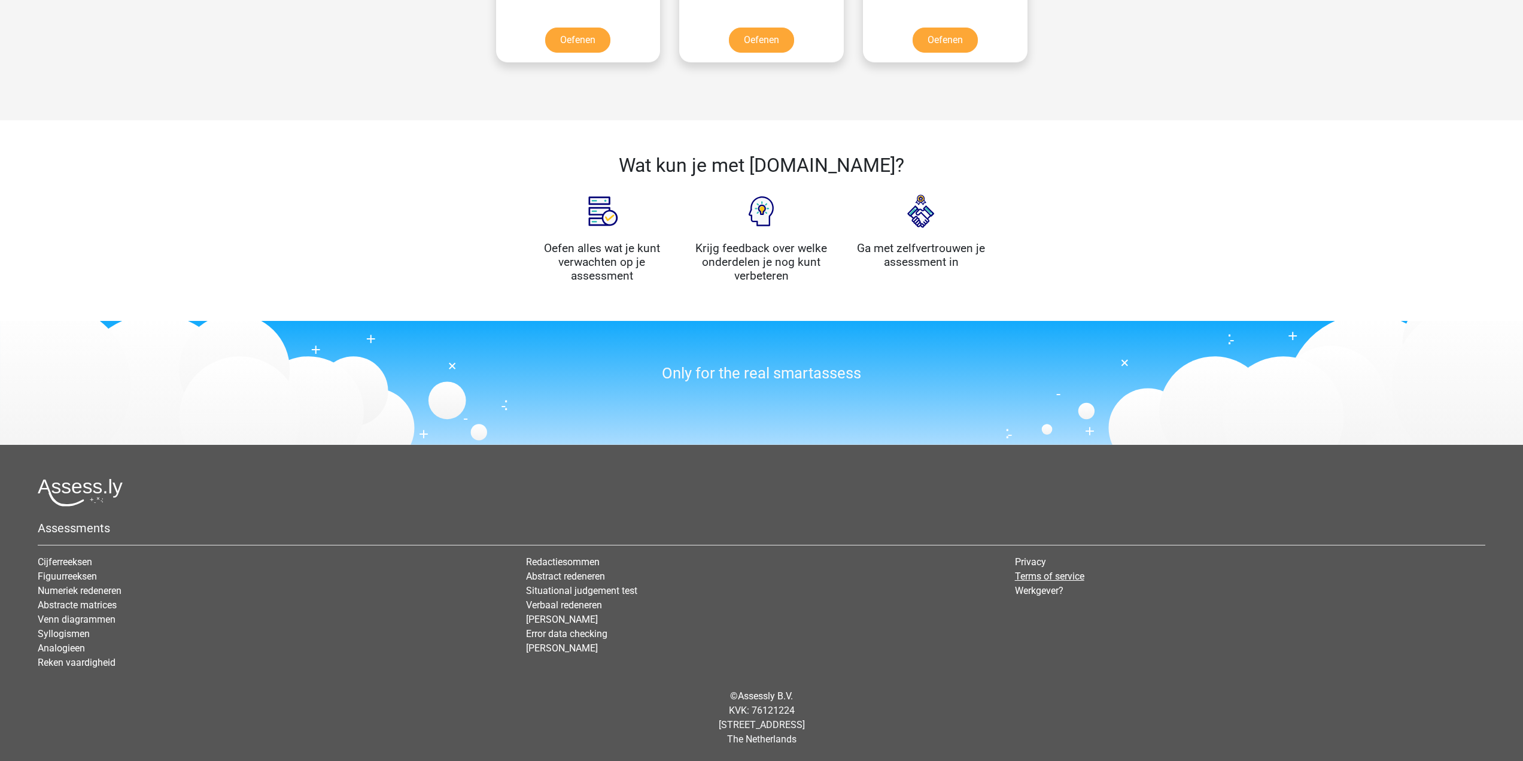
click at [1056, 574] on link "Terms of service" at bounding box center [1049, 575] width 69 height 11
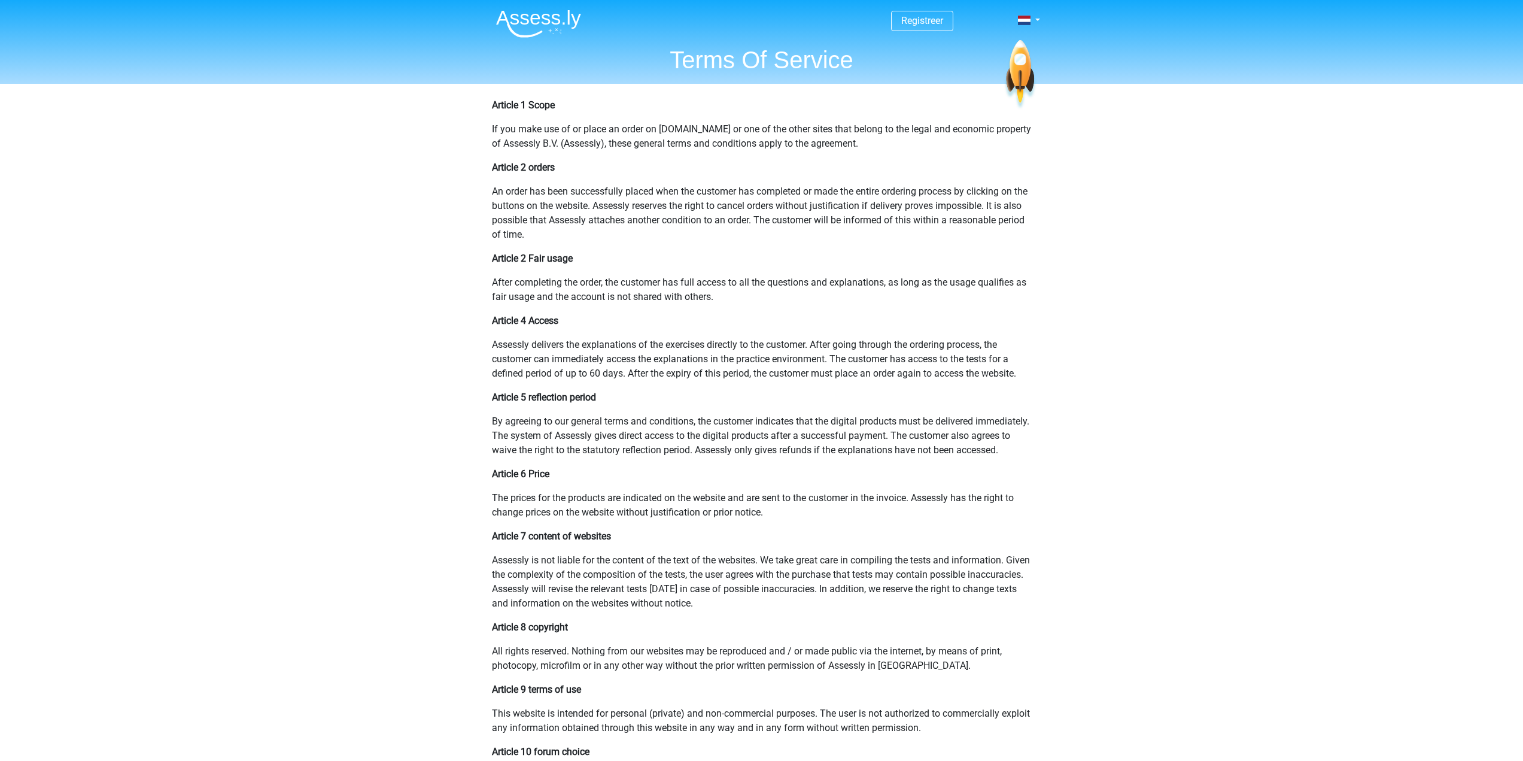
click at [934, 12] on span "Registreer" at bounding box center [922, 21] width 62 height 20
click at [930, 24] on link "Registreer" at bounding box center [922, 20] width 42 height 11
